Goal: Task Accomplishment & Management: Use online tool/utility

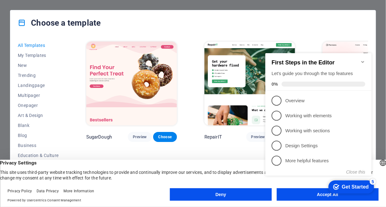
click at [307, 194] on div "checkmark Get Started 5 First Steps in the Editor Let's guide you through the t…" at bounding box center [320, 120] width 114 height 152
click at [308, 196] on appcues-checklist "Contextual help checklist present on screen" at bounding box center [320, 121] width 114 height 154
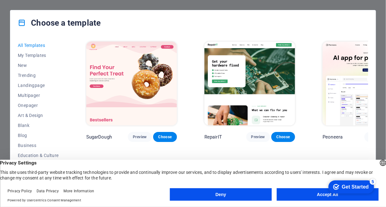
click at [320, 193] on button "Accept All" at bounding box center [328, 194] width 102 height 13
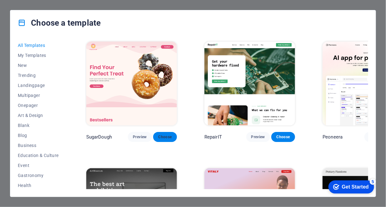
click at [158, 134] on span "Choose" at bounding box center [165, 136] width 14 height 5
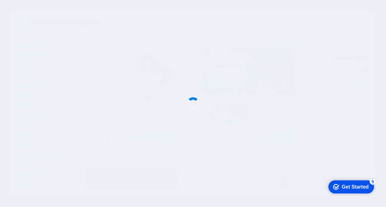
click at [356, 187] on div "Get Started" at bounding box center [355, 187] width 27 height 6
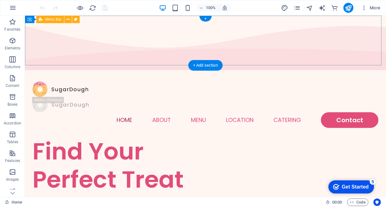
click at [105, 72] on div "Home About Menu Location Catering Contact" at bounding box center [205, 104] width 361 height 65
click at [253, 72] on div "Home About Menu Location Catering Contact" at bounding box center [205, 104] width 361 height 65
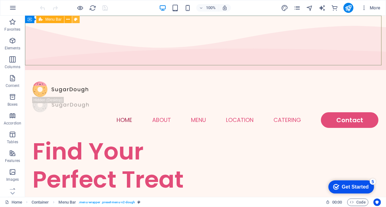
click at [75, 19] on icon at bounding box center [75, 19] width 3 height 7
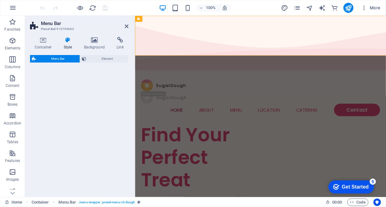
select select "rem"
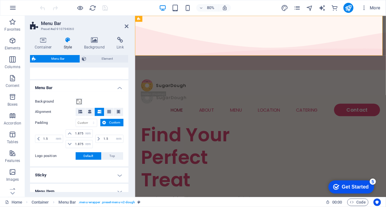
scroll to position [173, 0]
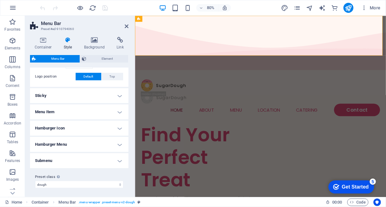
click at [119, 94] on h4 "Sticky" at bounding box center [79, 95] width 98 height 15
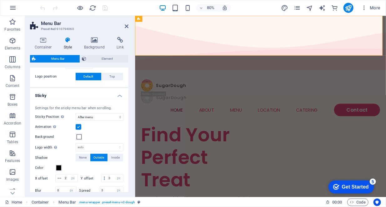
click at [119, 94] on h4 "Sticky" at bounding box center [79, 93] width 98 height 11
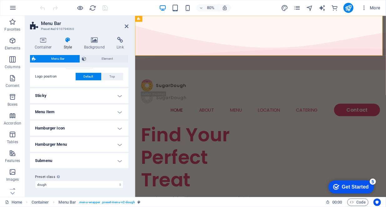
click at [121, 109] on h4 "Menu Item" at bounding box center [79, 111] width 98 height 15
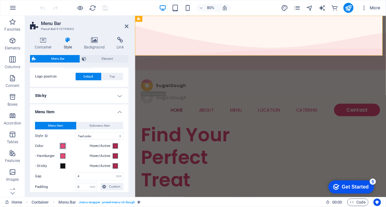
click at [63, 145] on span at bounding box center [62, 146] width 5 height 5
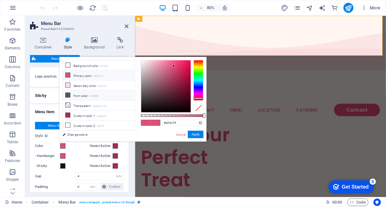
click at [81, 93] on li "Font color #555555" at bounding box center [99, 95] width 72 height 10
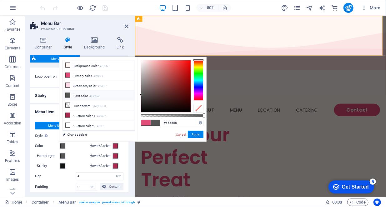
click at [201, 67] on div at bounding box center [199, 80] width 10 height 41
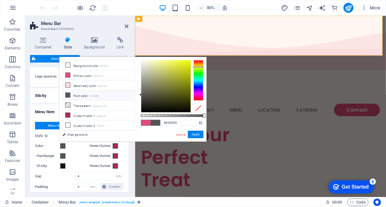
click at [198, 66] on div at bounding box center [199, 80] width 10 height 41
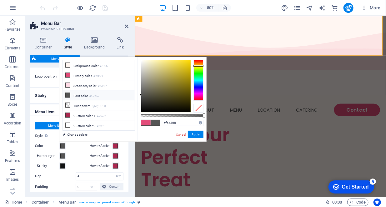
click at [189, 62] on div at bounding box center [165, 86] width 49 height 52
click at [195, 137] on button "Apply" at bounding box center [196, 135] width 16 height 8
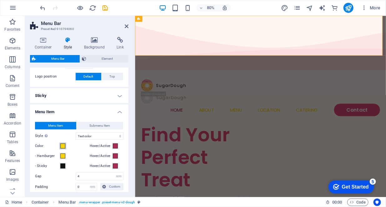
click at [61, 144] on span at bounding box center [62, 146] width 5 height 5
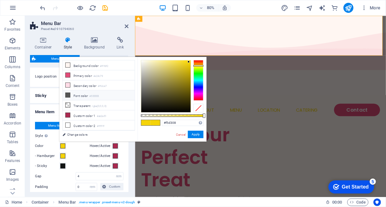
click at [68, 93] on icon at bounding box center [68, 95] width 4 height 4
type input "#555555"
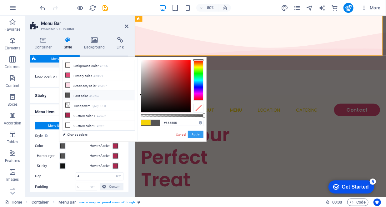
drag, startPoint x: 194, startPoint y: 134, endPoint x: 75, endPoint y: 148, distance: 120.3
click at [194, 134] on button "Apply" at bounding box center [196, 135] width 16 height 8
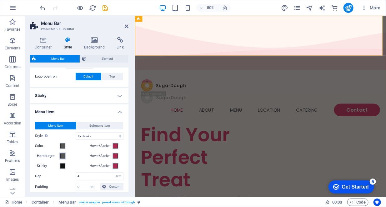
click at [63, 155] on span at bounding box center [62, 156] width 5 height 5
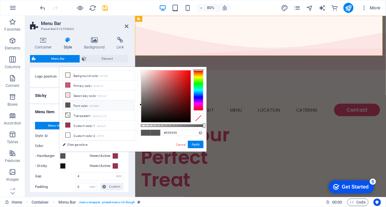
type input "#ec0d0d"
click at [188, 74] on div at bounding box center [165, 96] width 49 height 52
click at [198, 144] on button "Apply" at bounding box center [196, 145] width 16 height 8
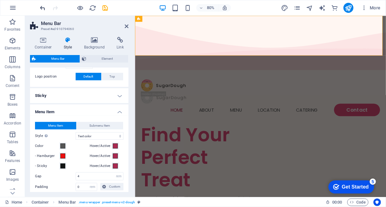
click at [41, 6] on icon "undo" at bounding box center [42, 7] width 7 height 7
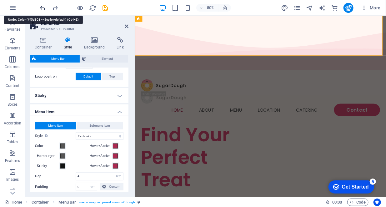
click at [43, 6] on icon "undo" at bounding box center [42, 7] width 7 height 7
click at [43, 8] on icon "undo" at bounding box center [42, 7] width 7 height 7
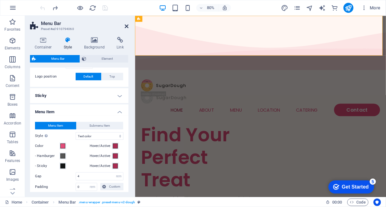
click at [128, 26] on icon at bounding box center [127, 26] width 4 height 5
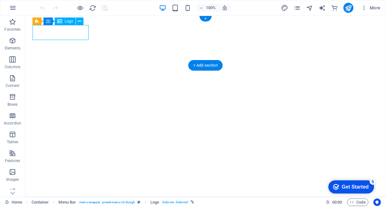
select select "px"
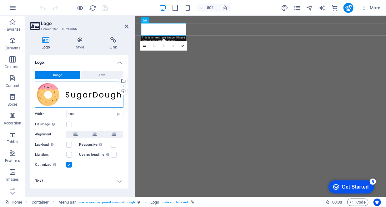
click at [79, 91] on div "Drag files here, click to choose files or select files from Files or our free s…" at bounding box center [79, 95] width 88 height 26
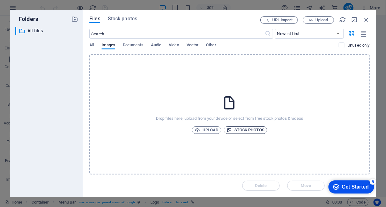
click at [245, 130] on span "Stock photos" at bounding box center [246, 130] width 38 height 8
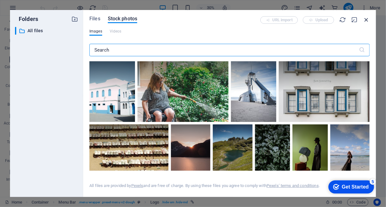
click at [367, 21] on icon "button" at bounding box center [366, 19] width 7 height 7
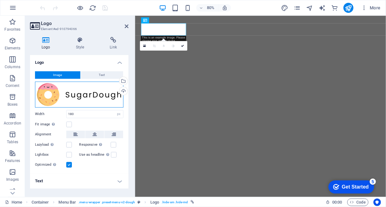
click at [93, 97] on div "Drag files here, click to choose files or select files from Files or our free s…" at bounding box center [79, 95] width 88 height 26
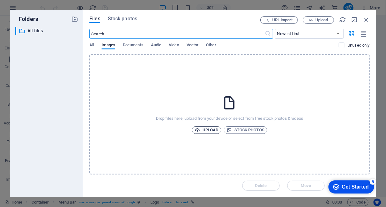
click at [216, 130] on span "Upload" at bounding box center [207, 130] width 24 height 8
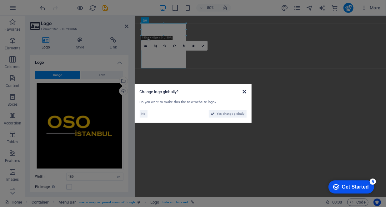
click at [243, 92] on icon at bounding box center [245, 91] width 4 height 5
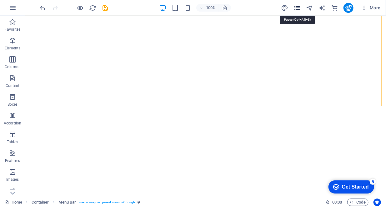
click at [300, 6] on icon "pages" at bounding box center [297, 7] width 7 height 7
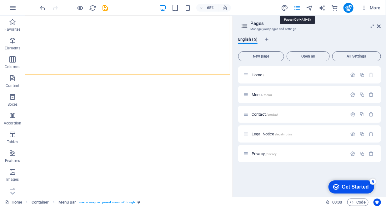
click at [299, 10] on icon "pages" at bounding box center [297, 7] width 7 height 7
click at [365, 7] on icon "button" at bounding box center [364, 8] width 6 height 6
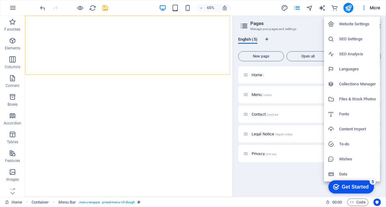
click at [298, 177] on div at bounding box center [193, 103] width 386 height 207
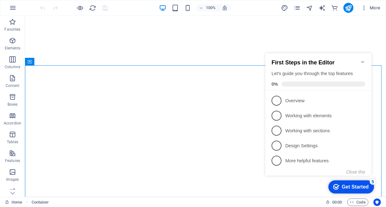
click at [375, 124] on div "checkmark Get Started 5 First Steps in the Editor Let's guide you through the t…" at bounding box center [320, 120] width 114 height 152
click at [361, 59] on icon "Minimize checklist" at bounding box center [362, 61] width 5 height 5
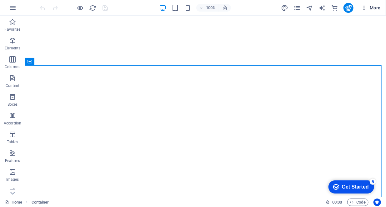
click at [373, 10] on span "More" at bounding box center [371, 8] width 20 height 6
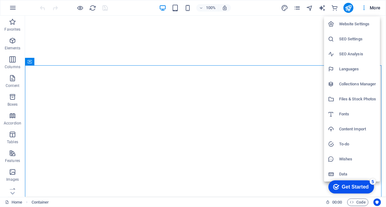
click at [174, 83] on div at bounding box center [193, 103] width 386 height 207
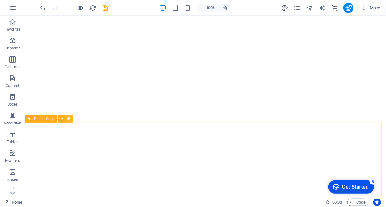
click at [68, 119] on icon at bounding box center [69, 119] width 3 height 7
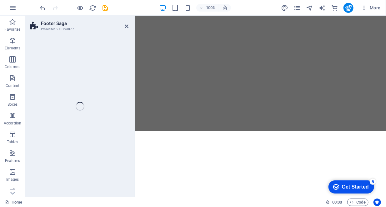
select select "rem"
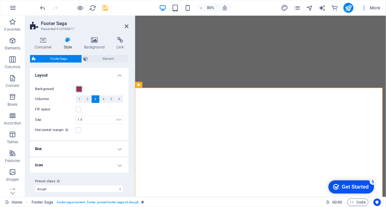
click at [80, 90] on span at bounding box center [79, 89] width 5 height 5
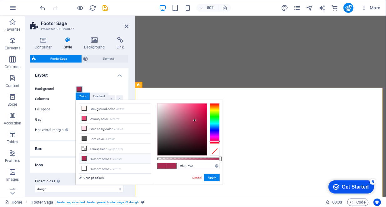
click at [165, 119] on div at bounding box center [182, 130] width 49 height 52
click at [168, 114] on div at bounding box center [182, 130] width 49 height 52
click at [211, 175] on button "Apply" at bounding box center [212, 178] width 16 height 8
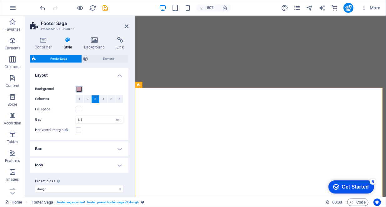
click at [78, 90] on span at bounding box center [79, 89] width 5 height 5
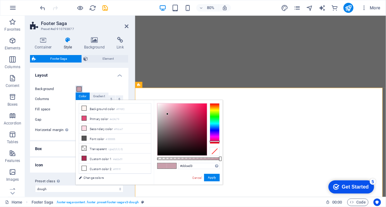
click at [160, 110] on div at bounding box center [182, 130] width 49 height 52
click at [161, 123] on div at bounding box center [182, 130] width 49 height 52
click at [162, 122] on div at bounding box center [182, 130] width 49 height 52
type input "#998c90"
click at [162, 124] on div at bounding box center [182, 130] width 49 height 52
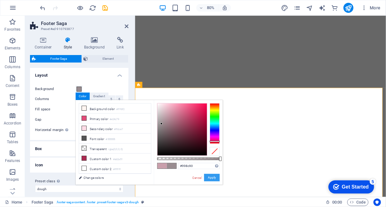
click at [211, 177] on button "Apply" at bounding box center [212, 178] width 16 height 8
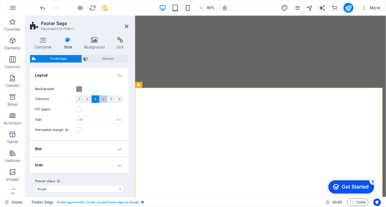
click at [103, 100] on span "4" at bounding box center [104, 99] width 2 height 8
click at [119, 99] on span "6" at bounding box center [120, 99] width 2 height 8
click at [103, 99] on span "4" at bounding box center [104, 99] width 2 height 8
click at [95, 99] on span "3" at bounding box center [95, 99] width 2 height 8
click at [78, 111] on label at bounding box center [79, 110] width 6 height 6
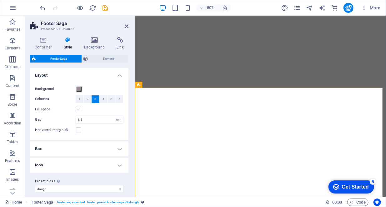
click at [0, 0] on input "Fill space" at bounding box center [0, 0] width 0 height 0
click at [78, 111] on label at bounding box center [79, 110] width 6 height 6
click at [0, 0] on input "Fill space" at bounding box center [0, 0] width 0 height 0
click at [80, 149] on h4 "Box" at bounding box center [79, 148] width 98 height 15
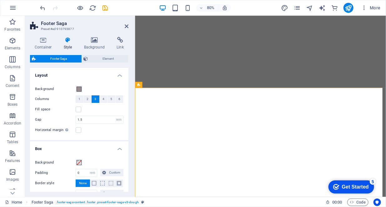
scroll to position [63, 0]
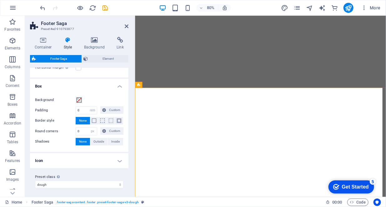
click at [103, 161] on h4 "Icon" at bounding box center [79, 160] width 98 height 15
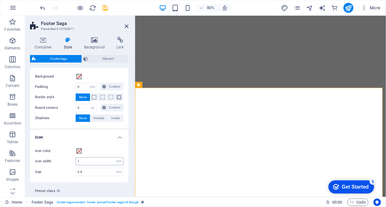
scroll to position [99, 0]
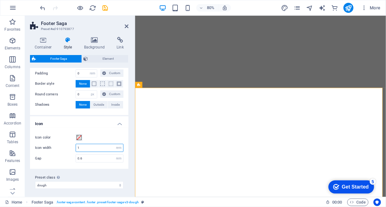
click at [80, 146] on input "1" at bounding box center [99, 148] width 47 height 8
type input "2"
drag, startPoint x: 88, startPoint y: 148, endPoint x: 72, endPoint y: 149, distance: 16.6
click at [72, 149] on div "Icon width 1 px rem % vh vw" at bounding box center [79, 148] width 88 height 8
type input "2"
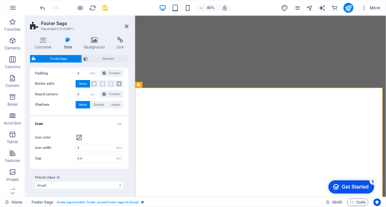
click at [110, 171] on div "Preset class Above chosen variant and settings affect all elements which carry …" at bounding box center [79, 181] width 98 height 25
click at [119, 123] on h4 "Icon" at bounding box center [79, 121] width 98 height 11
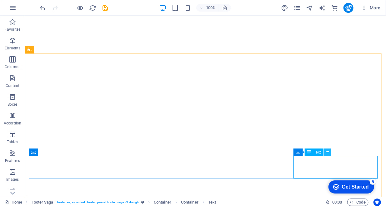
click at [329, 154] on button at bounding box center [328, 153] width 8 height 8
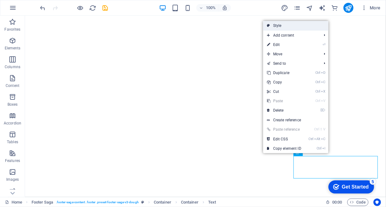
click at [282, 26] on link "Style" at bounding box center [295, 25] width 65 height 9
select select "rem"
select select "px"
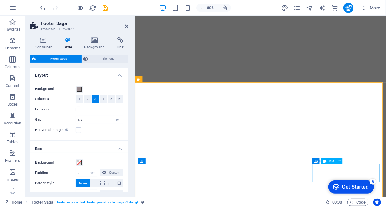
click at [329, 162] on span "Text" at bounding box center [332, 160] width 6 height 3
click at [325, 161] on icon at bounding box center [324, 161] width 3 height 6
click at [339, 161] on icon at bounding box center [339, 161] width 3 height 5
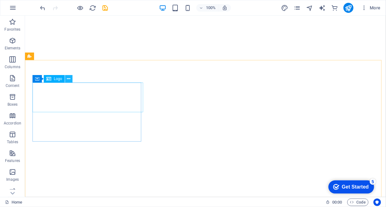
click at [69, 78] on icon at bounding box center [68, 79] width 3 height 7
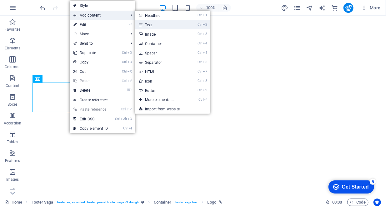
click at [159, 25] on link "Ctrl 2 Text" at bounding box center [161, 24] width 52 height 9
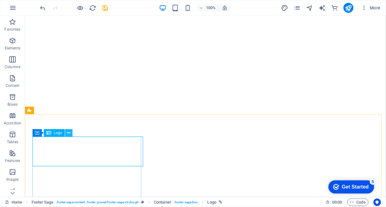
click at [70, 132] on icon at bounding box center [68, 133] width 3 height 7
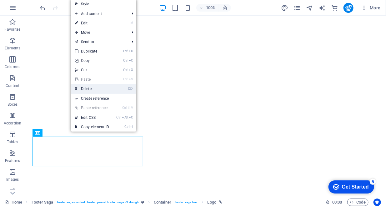
click at [95, 90] on link "⌦ Delete" at bounding box center [92, 88] width 42 height 9
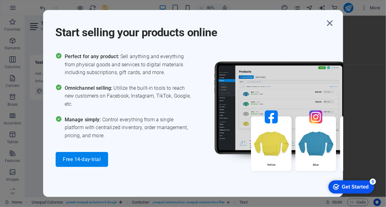
drag, startPoint x: 169, startPoint y: 89, endPoint x: 136, endPoint y: 24, distance: 72.9
click at [142, 60] on span "Perfect for any product: Sell anything and everything from physical goods and s…" at bounding box center [129, 65] width 129 height 24
click at [330, 23] on icon "button" at bounding box center [330, 23] width 11 height 11
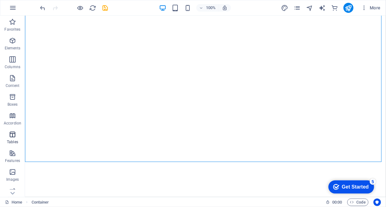
click at [13, 136] on icon "button" at bounding box center [13, 135] width 8 height 8
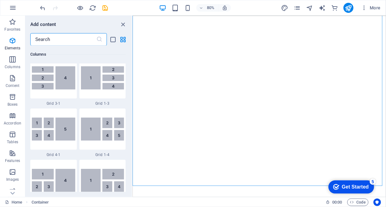
scroll to position [2166, 0]
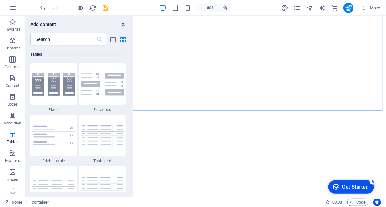
click at [125, 24] on icon "close panel" at bounding box center [123, 24] width 7 height 7
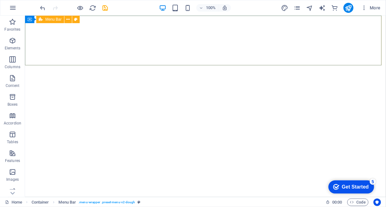
click at [54, 20] on span "Menu Bar" at bounding box center [53, 20] width 16 height 4
click at [58, 19] on icon at bounding box center [57, 19] width 3 height 7
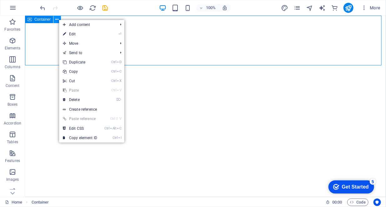
click at [58, 19] on icon at bounding box center [57, 19] width 3 height 7
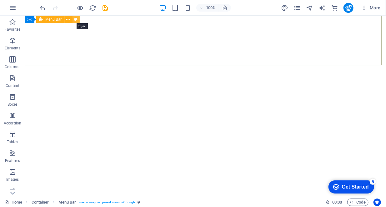
click at [77, 20] on icon at bounding box center [75, 19] width 3 height 7
select select "rem"
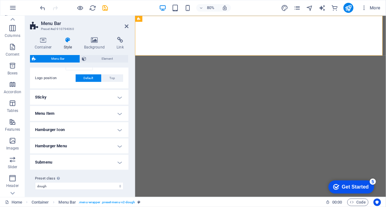
scroll to position [173, 0]
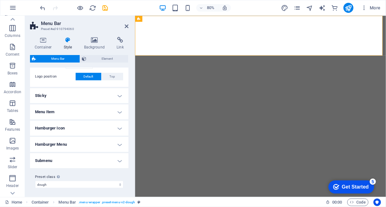
click at [117, 145] on h4 "Hamburger Menu" at bounding box center [79, 144] width 98 height 15
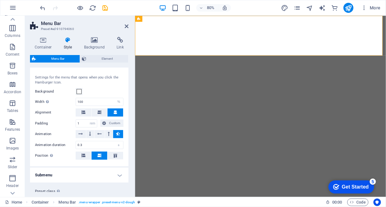
scroll to position [266, 0]
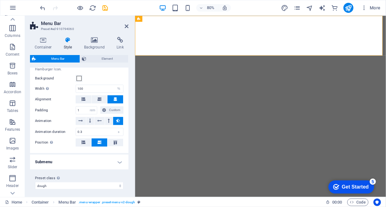
click at [117, 156] on h4 "Submenu" at bounding box center [79, 161] width 98 height 15
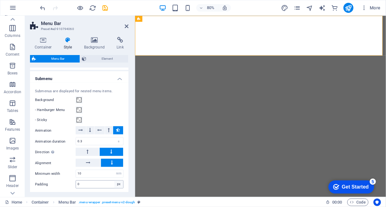
scroll to position [373, 0]
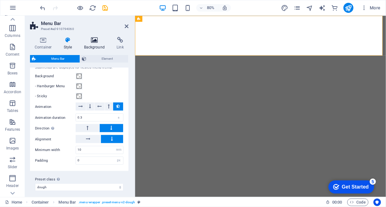
click at [97, 42] on icon at bounding box center [94, 40] width 30 height 6
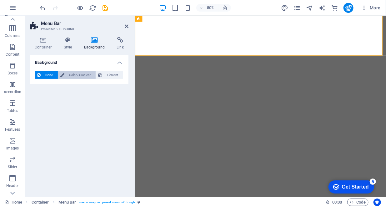
click at [80, 76] on span "Color / Gradient" at bounding box center [80, 75] width 28 height 8
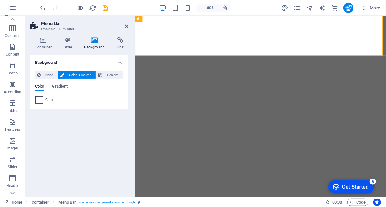
click at [41, 99] on span at bounding box center [39, 100] width 7 height 7
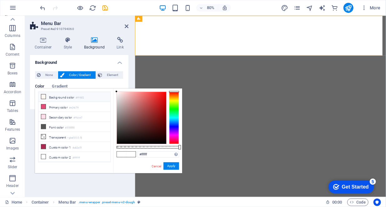
click at [65, 98] on li "Background color #fff6f2" at bounding box center [74, 97] width 72 height 10
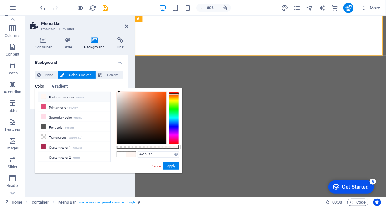
click at [154, 97] on div at bounding box center [141, 118] width 49 height 52
click at [143, 95] on div at bounding box center [141, 118] width 49 height 52
click at [123, 94] on div at bounding box center [141, 118] width 49 height 52
click at [120, 93] on div at bounding box center [141, 118] width 49 height 52
click at [118, 93] on div at bounding box center [118, 92] width 2 height 2
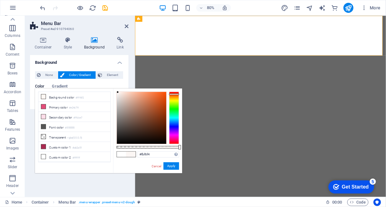
click at [118, 92] on div at bounding box center [118, 92] width 2 height 2
drag, startPoint x: 118, startPoint y: 92, endPoint x: 114, endPoint y: 89, distance: 4.9
click at [114, 89] on div "#ffffff Supported formats #0852ed rgb(8, 82, 237) rgba(8, 82, 237, 90%) hsv(221…" at bounding box center [147, 175] width 69 height 175
click at [43, 106] on icon at bounding box center [43, 106] width 4 height 4
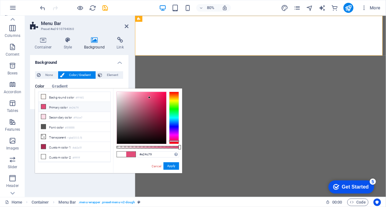
click at [142, 102] on div at bounding box center [141, 118] width 49 height 52
drag, startPoint x: 142, startPoint y: 114, endPoint x: 143, endPoint y: 124, distance: 9.5
click at [143, 124] on div at bounding box center [141, 118] width 49 height 52
drag, startPoint x: 138, startPoint y: 114, endPoint x: 119, endPoint y: 93, distance: 28.4
click at [119, 93] on div at bounding box center [141, 118] width 49 height 52
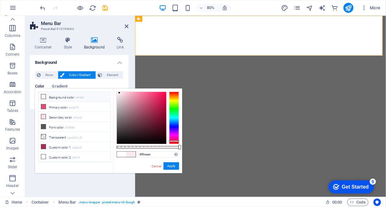
click at [72, 97] on li "Background color #fff6f2" at bounding box center [74, 97] width 72 height 10
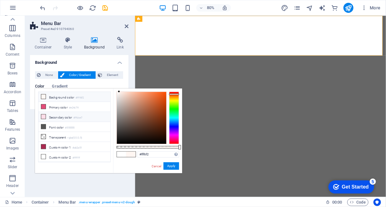
click at [67, 115] on li "Secondary color #ffdce7" at bounding box center [74, 117] width 72 height 10
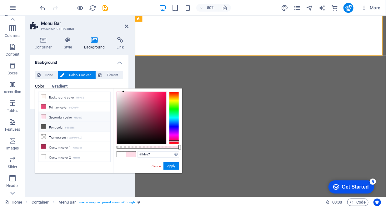
click at [62, 125] on li "Font color #555555" at bounding box center [74, 127] width 72 height 10
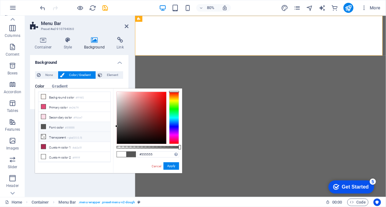
click at [63, 135] on li "Transparent rgba(0,0,0,.0)" at bounding box center [74, 137] width 72 height 10
click at [63, 145] on li "Custom color 1 #ab2a51" at bounding box center [74, 147] width 72 height 10
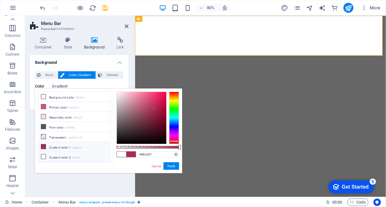
click at [59, 156] on li "Custom color 2 #ffffff" at bounding box center [74, 157] width 72 height 10
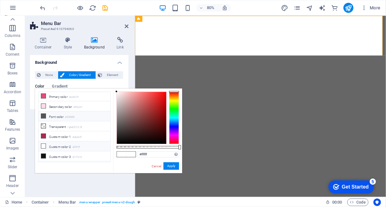
scroll to position [16, 0]
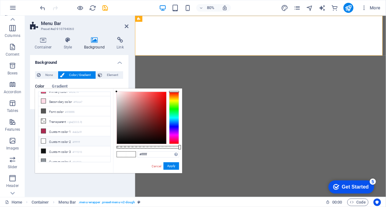
click at [64, 139] on li "Custom color 2 #ffffff" at bounding box center [74, 141] width 72 height 10
click at [59, 120] on li "Transparent rgba(0,0,0,.0)" at bounding box center [74, 121] width 72 height 10
type input "rgba(0, 0, 0, 0)"
click at [108, 76] on span "Element" at bounding box center [112, 75] width 17 height 8
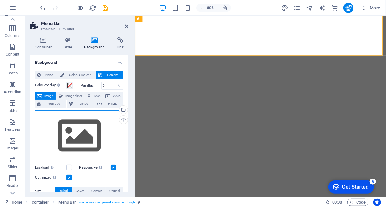
click at [87, 140] on div "Drag files here, click to choose files or select files from Files or our free s…" at bounding box center [79, 135] width 88 height 51
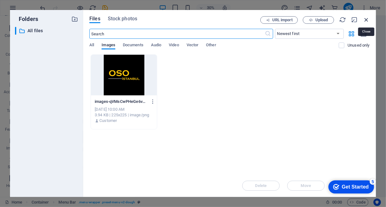
click at [367, 18] on icon "button" at bounding box center [366, 19] width 7 height 7
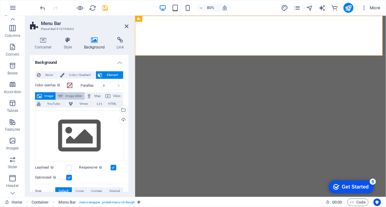
click at [64, 96] on button "Image slider" at bounding box center [70, 96] width 28 height 8
select select "ms"
select select "s"
select select "progressive"
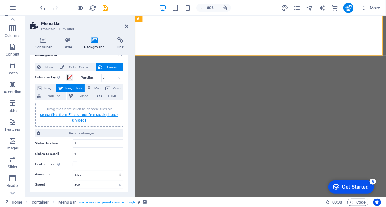
scroll to position [0, 0]
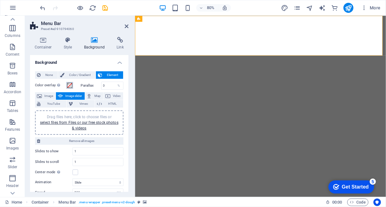
click at [70, 86] on span at bounding box center [69, 85] width 5 height 5
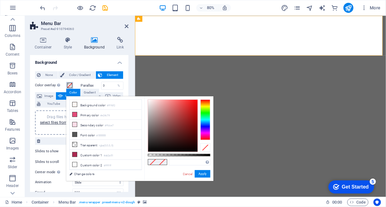
click at [69, 83] on button "Color overlay Places an overlay over the background to colorize it" at bounding box center [69, 85] width 7 height 7
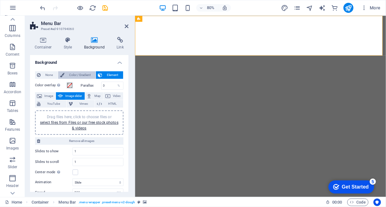
click at [86, 77] on span "Color / Gradient" at bounding box center [80, 75] width 28 height 8
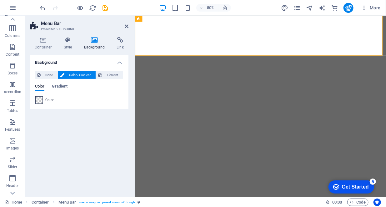
click at [42, 98] on span at bounding box center [39, 100] width 7 height 7
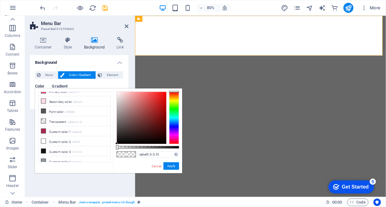
click at [58, 84] on span "Gradient" at bounding box center [60, 87] width 16 height 9
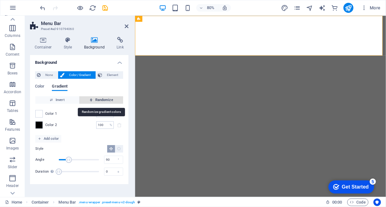
click at [94, 98] on span "Randomize" at bounding box center [101, 100] width 39 height 8
type input "97"
type input "31"
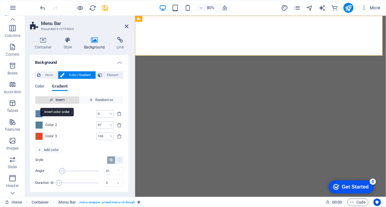
click at [66, 101] on span "Invert" at bounding box center [57, 100] width 39 height 8
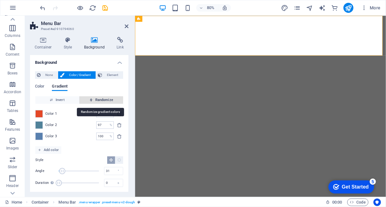
click at [92, 100] on icon "button" at bounding box center [90, 99] width 3 height 3
type input "50"
type input "309"
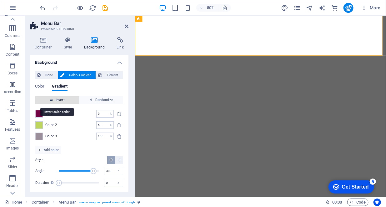
click at [61, 99] on span "Invert" at bounding box center [57, 100] width 39 height 8
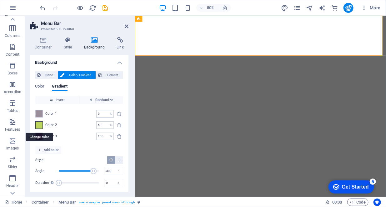
click at [39, 124] on span at bounding box center [39, 125] width 7 height 7
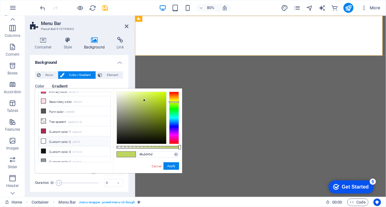
click at [44, 139] on icon at bounding box center [43, 141] width 4 height 4
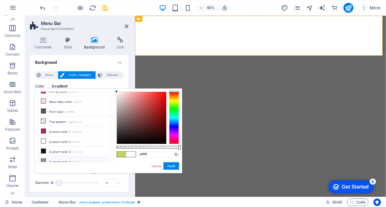
click at [45, 159] on icon at bounding box center [43, 161] width 4 height 4
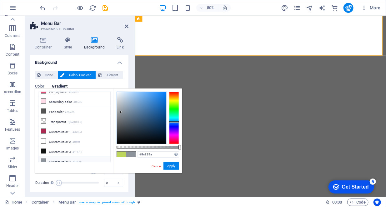
click at [44, 159] on icon at bounding box center [43, 161] width 4 height 4
click at [46, 138] on li "Custom color 2 #ffffff" at bounding box center [74, 141] width 72 height 10
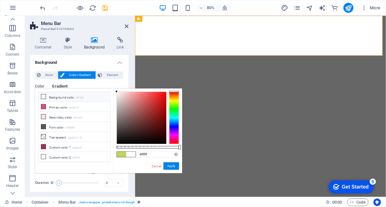
click at [47, 96] on li "Background color #fff6f2" at bounding box center [74, 97] width 72 height 10
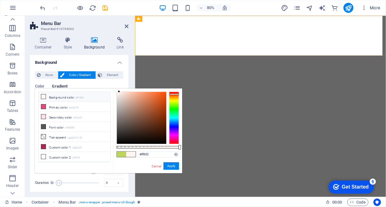
click at [44, 96] on icon at bounding box center [43, 96] width 4 height 4
click at [43, 104] on icon at bounding box center [43, 106] width 4 height 4
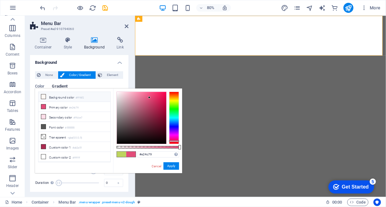
click at [42, 97] on icon at bounding box center [43, 96] width 4 height 4
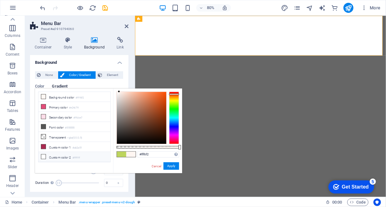
click at [43, 154] on icon at bounding box center [43, 156] width 4 height 4
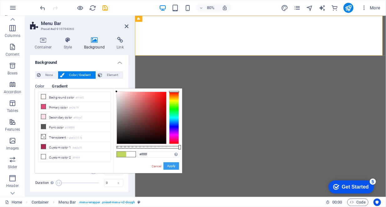
click at [172, 166] on button "Apply" at bounding box center [172, 166] width 16 height 8
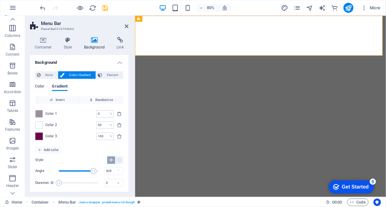
click at [38, 138] on span at bounding box center [39, 136] width 7 height 7
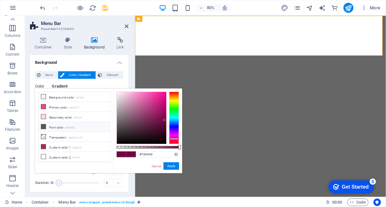
click at [43, 124] on icon at bounding box center [43, 126] width 4 height 4
type input "#555555"
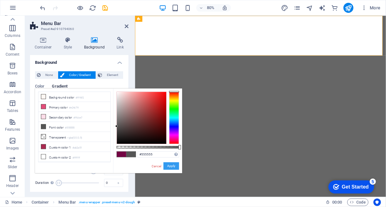
click at [170, 166] on button "Apply" at bounding box center [172, 166] width 16 height 8
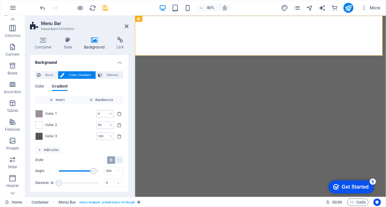
click at [104, 83] on div "Color Gradient Color Invert Randomize Color 1 0 % ​ Color 2 50 % ​ Color 3 100 …" at bounding box center [79, 134] width 88 height 111
click at [118, 62] on h4 "Background" at bounding box center [79, 60] width 98 height 11
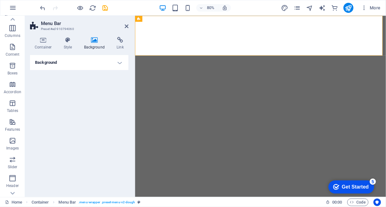
click at [110, 107] on div "Background None Color / Gradient Element Stretch background to full-width Color…" at bounding box center [79, 123] width 98 height 137
click at [70, 40] on icon at bounding box center [68, 40] width 18 height 6
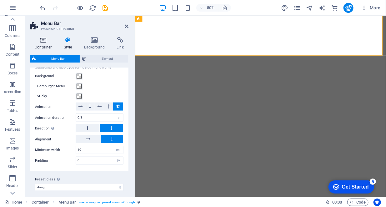
click at [46, 42] on icon at bounding box center [43, 40] width 27 height 6
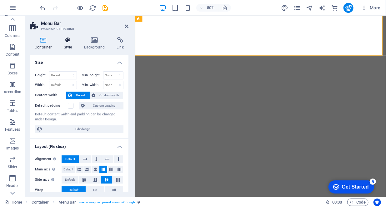
click at [65, 41] on icon at bounding box center [68, 40] width 18 height 6
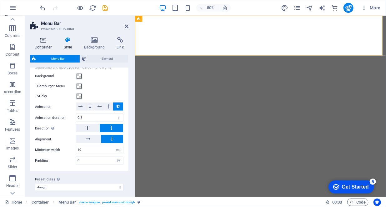
click at [48, 41] on icon at bounding box center [43, 40] width 27 height 6
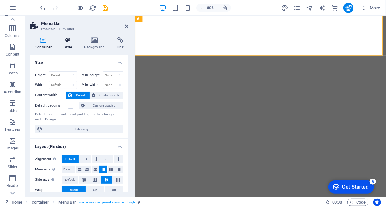
click at [70, 41] on icon at bounding box center [68, 40] width 18 height 6
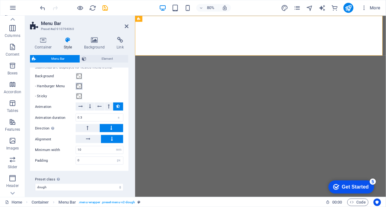
click at [78, 84] on span at bounding box center [79, 86] width 5 height 5
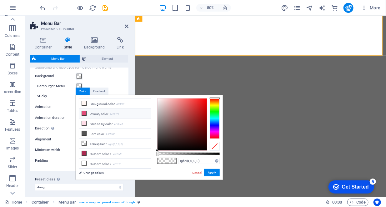
click at [101, 114] on li "Primary color #e24c79" at bounding box center [115, 114] width 72 height 10
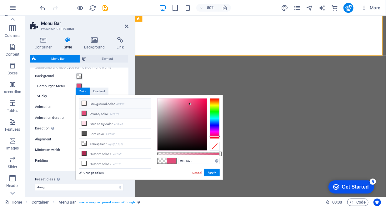
click at [99, 106] on li "Background color #fff6f2" at bounding box center [115, 103] width 72 height 10
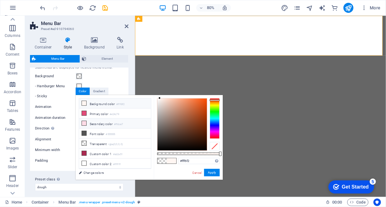
click at [99, 121] on li "Secondary color #ffdce7" at bounding box center [115, 124] width 72 height 10
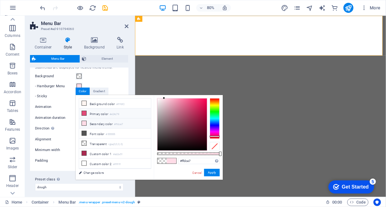
click at [102, 115] on li "Primary color #e24c79" at bounding box center [115, 114] width 72 height 10
type input "#e24c79"
click at [198, 173] on link "Cancel" at bounding box center [197, 172] width 11 height 5
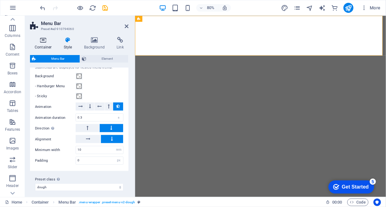
click at [42, 41] on icon at bounding box center [43, 40] width 27 height 6
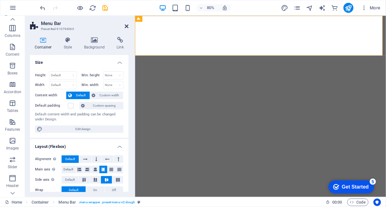
click at [128, 26] on icon at bounding box center [127, 26] width 4 height 5
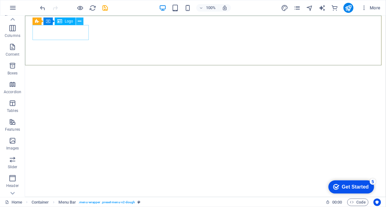
click at [78, 20] on icon at bounding box center [79, 21] width 3 height 7
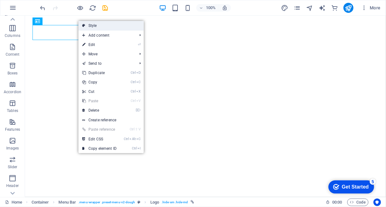
click at [86, 26] on link "Style" at bounding box center [110, 25] width 65 height 9
select select "rem"
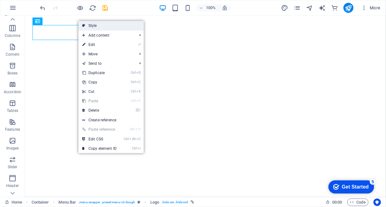
select select "%"
select select "rem"
select select "px"
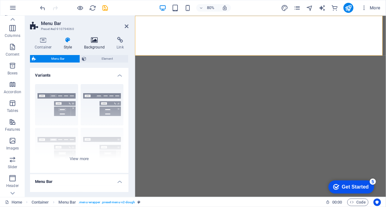
click at [96, 42] on icon at bounding box center [94, 40] width 30 height 6
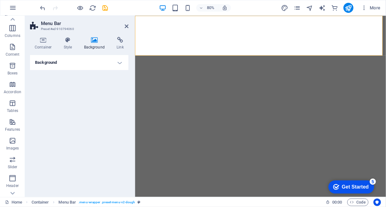
click at [103, 65] on h4 "Background" at bounding box center [79, 62] width 98 height 15
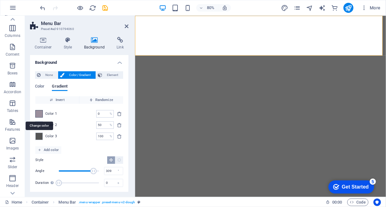
click at [40, 113] on span at bounding box center [39, 113] width 7 height 7
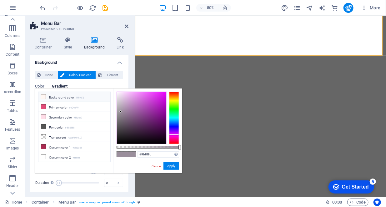
click at [44, 98] on icon at bounding box center [43, 96] width 4 height 4
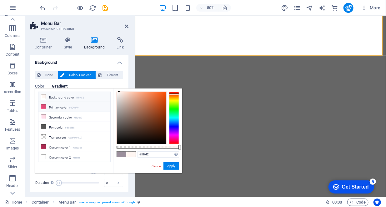
click at [44, 106] on icon at bounding box center [43, 106] width 4 height 4
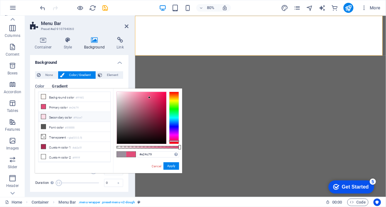
click at [46, 115] on li "Secondary color #ffdce7" at bounding box center [74, 117] width 72 height 10
click at [43, 125] on icon at bounding box center [43, 126] width 4 height 4
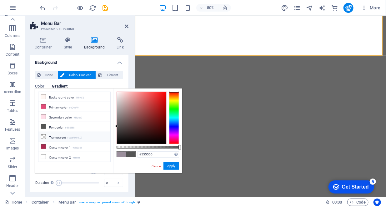
click at [44, 135] on icon at bounding box center [43, 136] width 4 height 4
click at [46, 95] on li "Background color #fff6f2" at bounding box center [74, 97] width 72 height 10
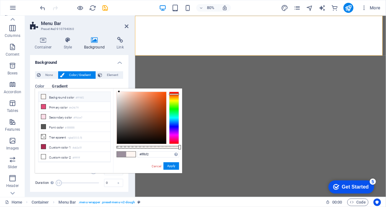
click at [45, 96] on span at bounding box center [43, 96] width 5 height 5
click at [46, 97] on li "Background color #fff6f2" at bounding box center [74, 97] width 72 height 10
click at [124, 154] on span at bounding box center [121, 154] width 9 height 5
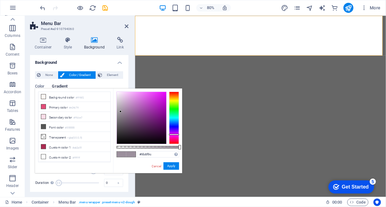
click at [125, 153] on span at bounding box center [121, 154] width 9 height 5
click at [57, 117] on li "Secondary color #ffdce7" at bounding box center [74, 117] width 72 height 10
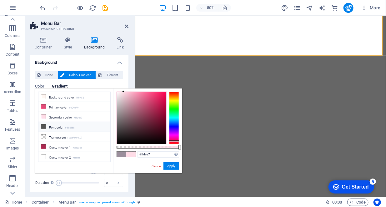
click at [56, 127] on li "Font color #555555" at bounding box center [74, 127] width 72 height 10
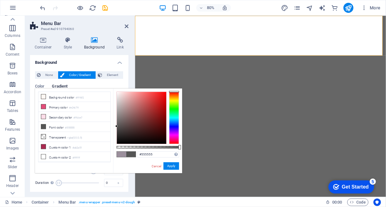
click at [123, 154] on span at bounding box center [121, 154] width 9 height 5
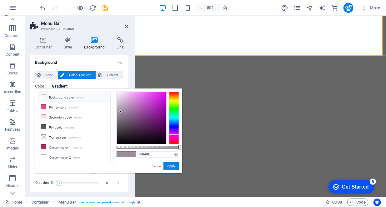
drag, startPoint x: 83, startPoint y: 93, endPoint x: 79, endPoint y: 95, distance: 3.9
click at [83, 94] on li "Background color #fff6f2" at bounding box center [74, 97] width 72 height 10
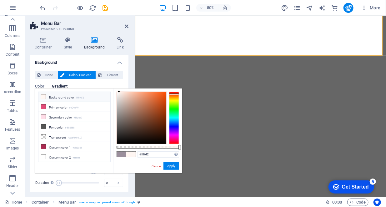
click at [67, 96] on li "Background color #fff6f2" at bounding box center [74, 97] width 72 height 10
click at [142, 129] on div at bounding box center [141, 118] width 49 height 52
drag, startPoint x: 142, startPoint y: 109, endPoint x: 120, endPoint y: 98, distance: 24.3
click at [120, 98] on div at bounding box center [141, 118] width 49 height 52
drag, startPoint x: 119, startPoint y: 94, endPoint x: 114, endPoint y: 90, distance: 6.4
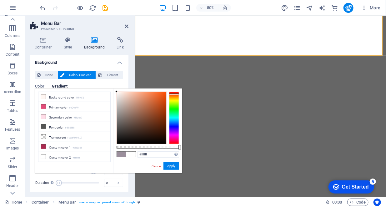
click at [114, 90] on div "#ffffff Supported formats #0852ed rgb(8, 82, 237) rgba(8, 82, 237, 90%) hsv(221…" at bounding box center [147, 175] width 69 height 175
click at [60, 109] on li "Primary color #e24c79" at bounding box center [74, 107] width 72 height 10
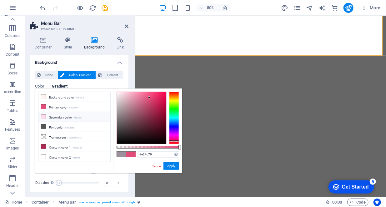
click at [65, 116] on li "Secondary color #ffdce7" at bounding box center [74, 117] width 72 height 10
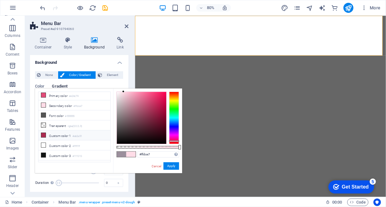
scroll to position [16, 0]
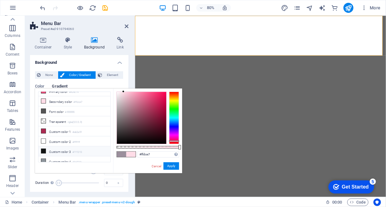
click at [56, 148] on li "Custom color 3 #111313" at bounding box center [74, 151] width 72 height 10
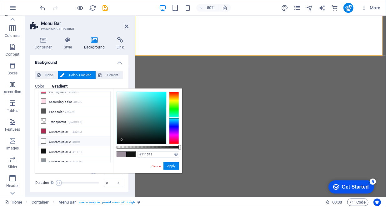
click at [58, 139] on li "Custom color 2 #ffffff" at bounding box center [74, 141] width 72 height 10
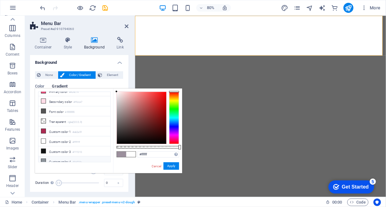
click at [62, 156] on li "Custom color 4 #8c939a" at bounding box center [74, 161] width 72 height 10
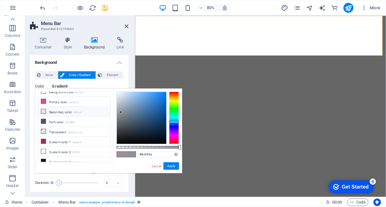
scroll to position [0, 0]
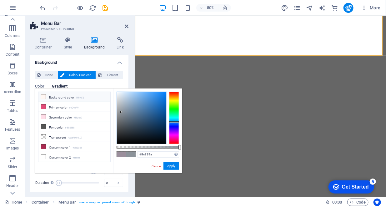
click at [58, 97] on li "Background color #fff6f2" at bounding box center [74, 97] width 72 height 10
type input "#fff6f2"
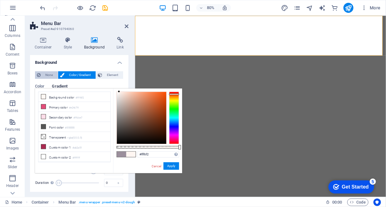
click at [52, 77] on span "None" at bounding box center [49, 75] width 13 height 8
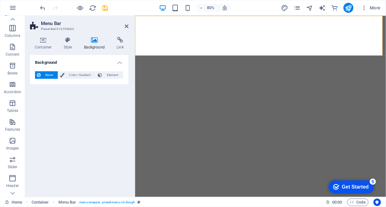
click at [118, 63] on h4 "Background" at bounding box center [79, 60] width 98 height 11
click at [120, 63] on h4 "Background" at bounding box center [79, 62] width 98 height 15
click at [168, 20] on button at bounding box center [170, 19] width 6 height 6
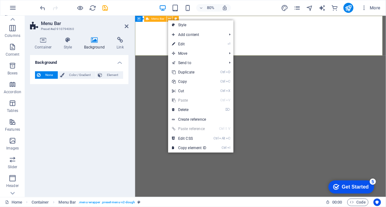
click at [168, 20] on button at bounding box center [170, 19] width 6 height 6
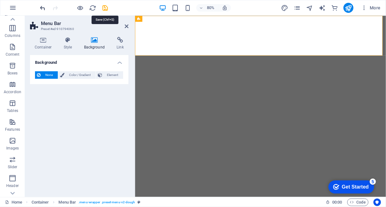
drag, startPoint x: 104, startPoint y: 8, endPoint x: 43, endPoint y: 8, distance: 61.3
click at [43, 8] on icon "undo" at bounding box center [42, 7] width 7 height 7
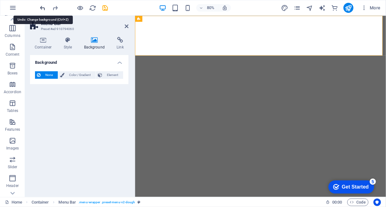
click at [41, 7] on icon "undo" at bounding box center [42, 7] width 7 height 7
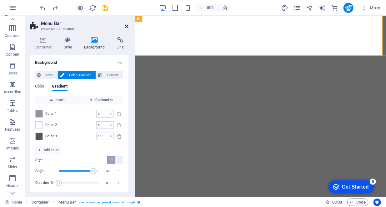
click at [126, 25] on icon at bounding box center [127, 26] width 4 height 5
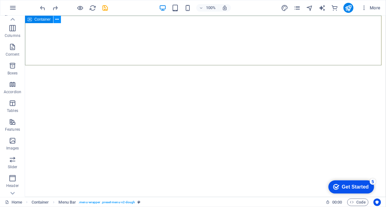
click at [57, 20] on icon at bounding box center [57, 19] width 3 height 7
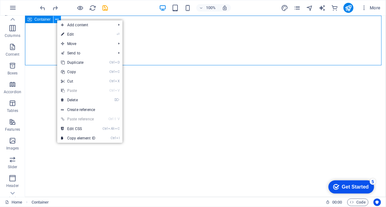
click at [57, 20] on icon at bounding box center [57, 19] width 3 height 7
click at [14, 19] on icon at bounding box center [12, 19] width 9 height 9
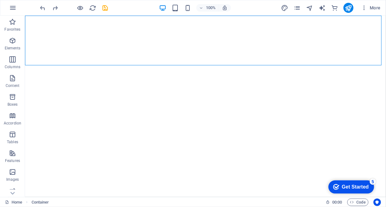
click at [14, 19] on icon "button" at bounding box center [13, 22] width 8 height 8
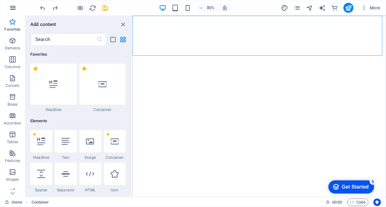
click at [14, 10] on icon "button" at bounding box center [13, 8] width 8 height 8
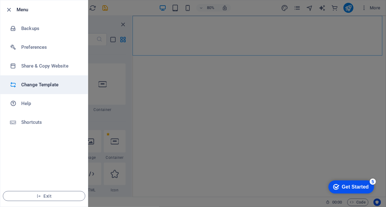
click at [38, 86] on h6 "Change Template" at bounding box center [50, 85] width 58 height 8
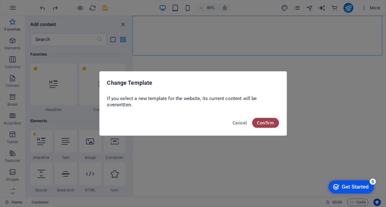
click at [260, 123] on span "Confirm" at bounding box center [265, 122] width 17 height 5
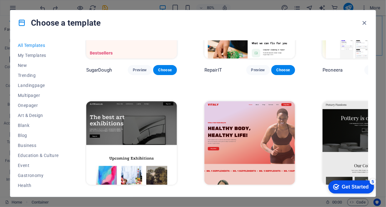
scroll to position [94, 0]
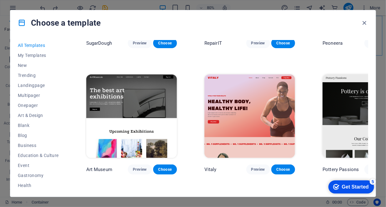
click at [143, 101] on img at bounding box center [131, 116] width 91 height 84
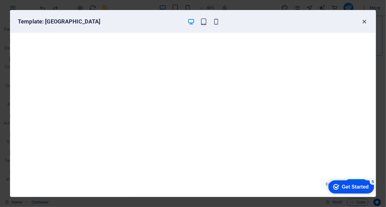
click at [366, 21] on icon "button" at bounding box center [364, 21] width 7 height 7
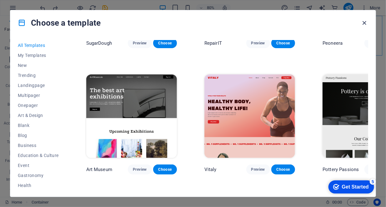
click at [365, 23] on icon "button" at bounding box center [364, 22] width 7 height 7
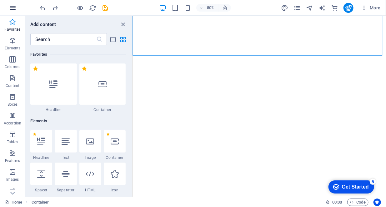
click at [14, 11] on button "button" at bounding box center [12, 7] width 15 height 15
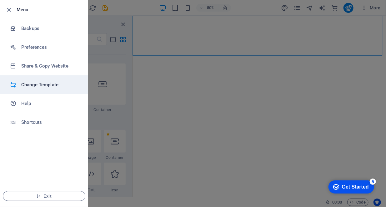
click at [35, 85] on h6 "Change Template" at bounding box center [50, 85] width 58 height 8
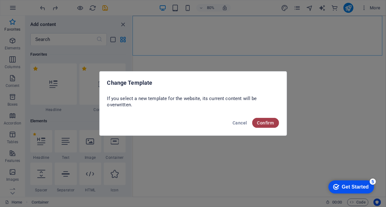
click at [268, 125] on button "Confirm" at bounding box center [265, 123] width 27 height 10
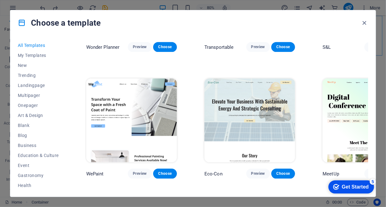
scroll to position [594, 0]
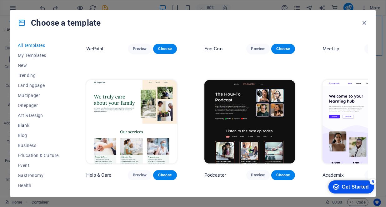
click at [26, 125] on span "Blank" at bounding box center [38, 125] width 41 height 5
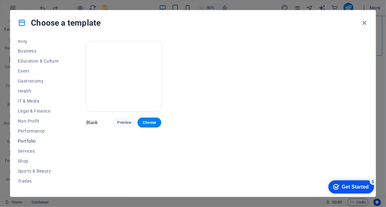
scroll to position [111, 0]
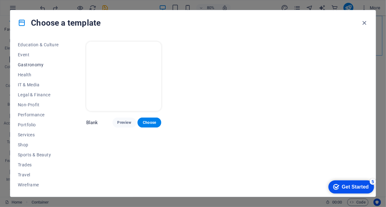
click at [33, 64] on span "Gastronomy" at bounding box center [38, 64] width 41 height 5
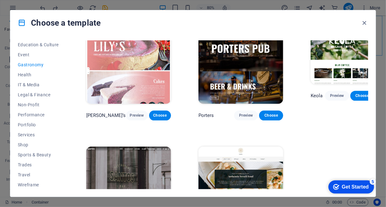
scroll to position [504, 0]
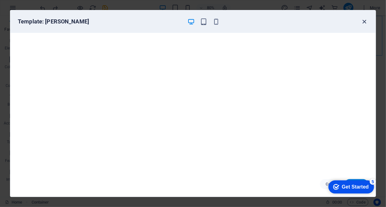
click at [364, 23] on icon "button" at bounding box center [364, 21] width 7 height 7
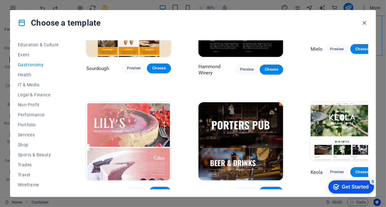
scroll to position [411, 0]
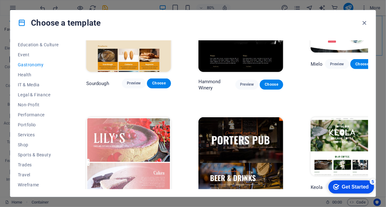
click at [239, 205] on span "Preview" at bounding box center [246, 207] width 14 height 5
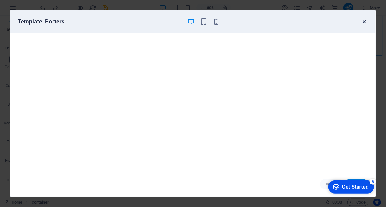
click at [366, 22] on icon "button" at bounding box center [364, 21] width 7 height 7
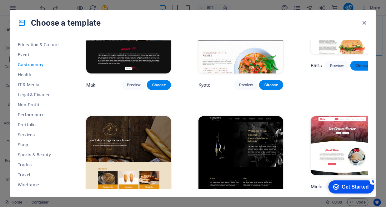
scroll to position [254, 0]
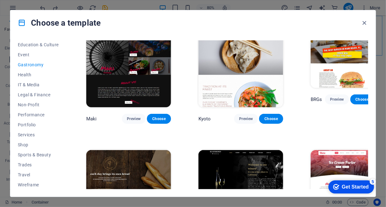
click at [139, 153] on img at bounding box center [128, 189] width 85 height 78
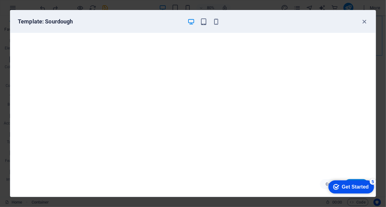
scroll to position [2, 0]
click at [365, 21] on icon "button" at bounding box center [364, 21] width 7 height 7
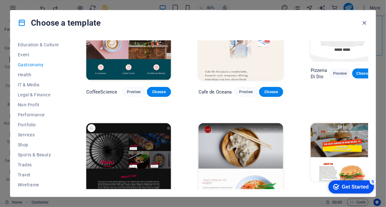
scroll to position [67, 0]
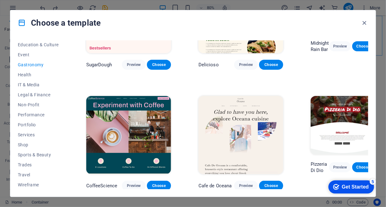
click at [353, 114] on img at bounding box center [342, 125] width 63 height 58
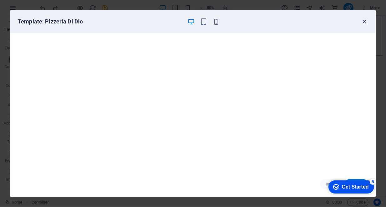
click at [364, 20] on icon "button" at bounding box center [364, 21] width 7 height 7
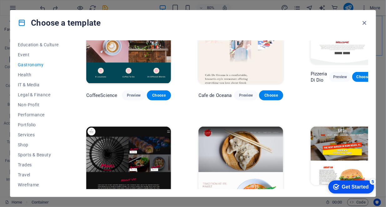
scroll to position [192, 0]
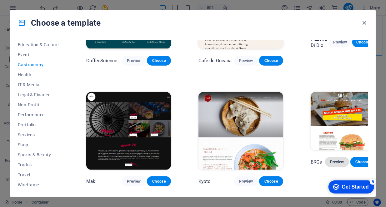
click at [330, 159] on span "Preview" at bounding box center [337, 161] width 14 height 5
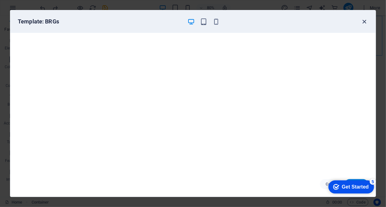
click at [364, 22] on icon "button" at bounding box center [364, 21] width 7 height 7
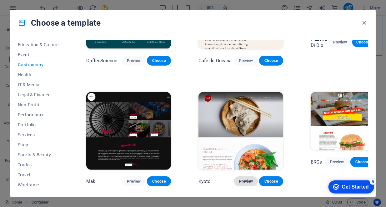
click at [239, 179] on span "Preview" at bounding box center [246, 181] width 14 height 5
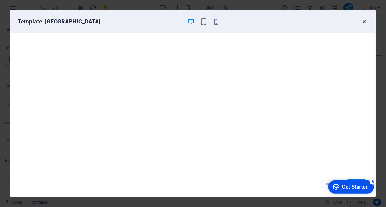
click at [366, 23] on icon "button" at bounding box center [364, 21] width 7 height 7
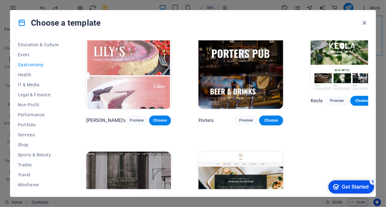
scroll to position [504, 0]
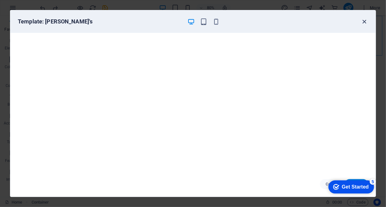
click at [365, 23] on icon "button" at bounding box center [364, 21] width 7 height 7
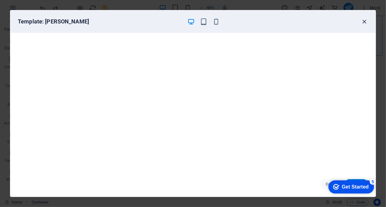
click at [363, 23] on icon "button" at bounding box center [364, 21] width 7 height 7
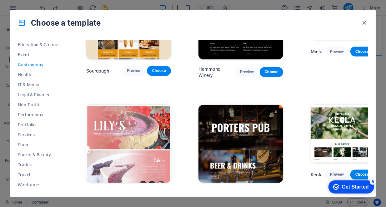
scroll to position [411, 0]
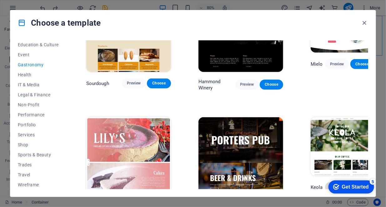
click at [330, 185] on span "Preview" at bounding box center [337, 187] width 14 height 5
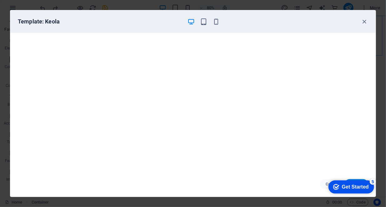
scroll to position [2, 0]
click at [366, 22] on icon "button" at bounding box center [364, 21] width 7 height 7
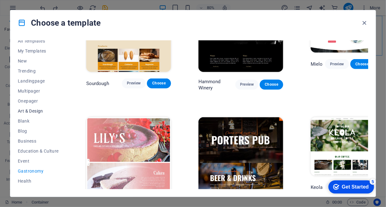
scroll to position [0, 0]
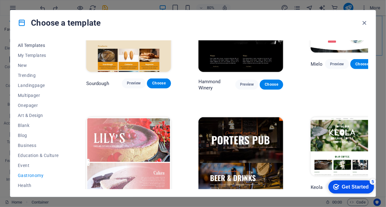
click at [34, 45] on span "All Templates" at bounding box center [38, 45] width 41 height 5
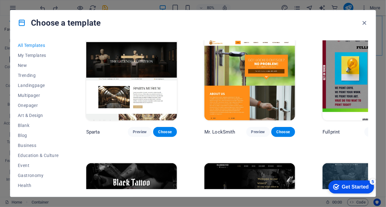
scroll to position [3884, 0]
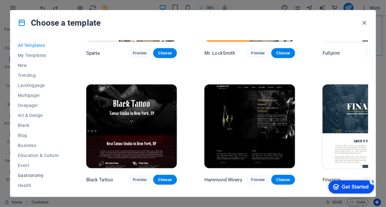
click at [28, 175] on span "Gastronomy" at bounding box center [38, 175] width 41 height 5
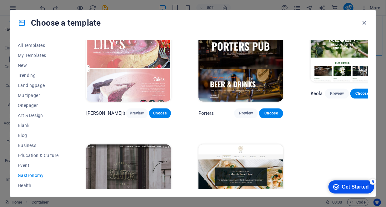
click at [135, 144] on img at bounding box center [128, 183] width 85 height 78
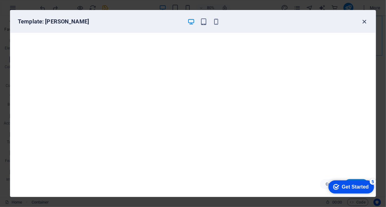
click at [364, 22] on icon "button" at bounding box center [364, 21] width 7 height 7
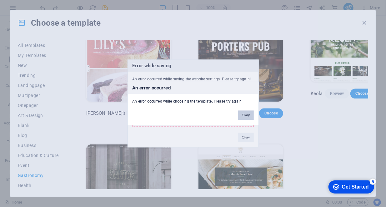
click at [245, 115] on button "Okay" at bounding box center [246, 115] width 16 height 9
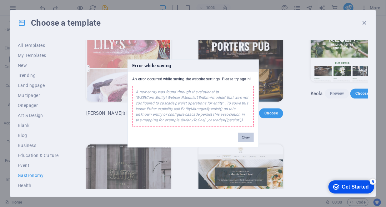
click at [244, 136] on button "Okay" at bounding box center [246, 137] width 16 height 9
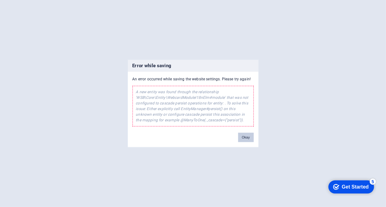
click at [250, 138] on button "Okay" at bounding box center [246, 137] width 16 height 9
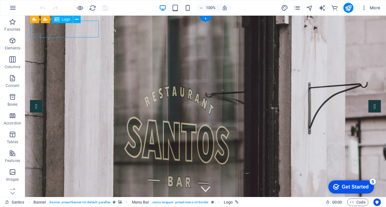
select select "px"
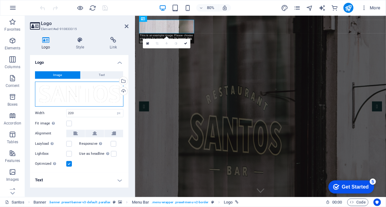
click at [104, 94] on div "Drag files here, click to choose files or select files from Files or our free s…" at bounding box center [79, 94] width 88 height 25
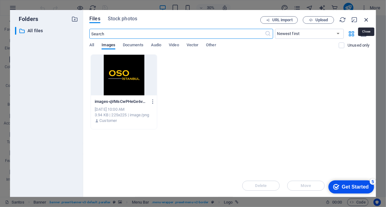
click at [366, 21] on icon "button" at bounding box center [366, 19] width 7 height 7
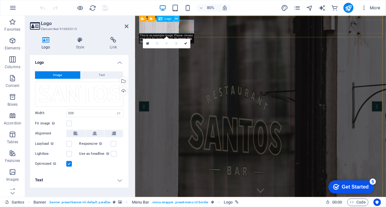
click at [176, 18] on icon at bounding box center [176, 18] width 3 height 5
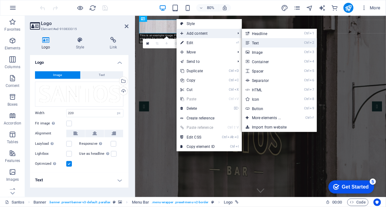
click at [267, 44] on link "Ctrl 2 Text" at bounding box center [268, 42] width 52 height 9
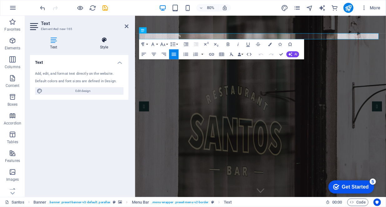
click at [105, 46] on h4 "Style" at bounding box center [104, 43] width 49 height 13
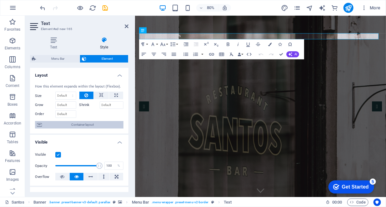
scroll to position [63, 0]
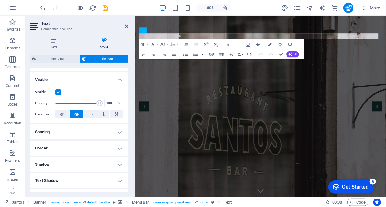
click at [118, 130] on h4 "Spacing" at bounding box center [79, 131] width 98 height 15
click at [118, 130] on h4 "Spacing" at bounding box center [79, 129] width 98 height 11
click at [113, 150] on h4 "Border" at bounding box center [79, 148] width 98 height 15
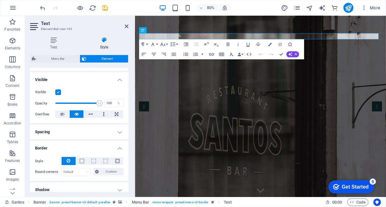
click at [113, 150] on h4 "Border" at bounding box center [79, 146] width 98 height 11
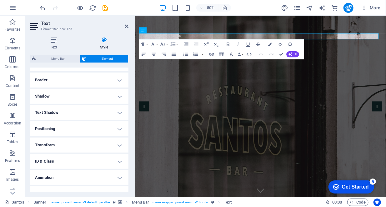
scroll to position [139, 0]
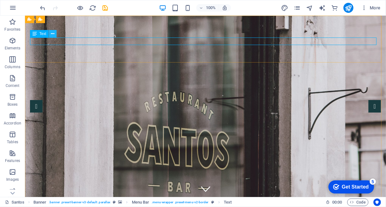
click at [53, 33] on icon at bounding box center [52, 34] width 3 height 7
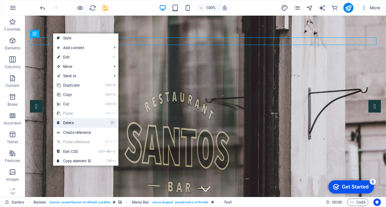
click at [69, 125] on link "⌦ Delete" at bounding box center [74, 122] width 42 height 9
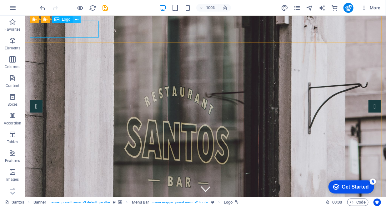
click at [78, 18] on icon at bounding box center [76, 19] width 3 height 7
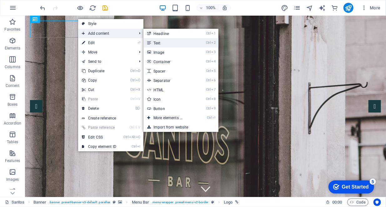
click at [166, 45] on link "Ctrl 2 Text" at bounding box center [170, 42] width 52 height 9
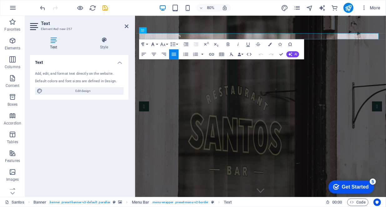
click at [153, 44] on icon "button" at bounding box center [153, 44] width 6 height 6
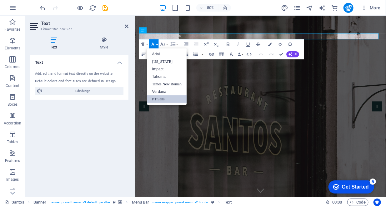
scroll to position [0, 0]
click at [161, 68] on link "Impact" at bounding box center [167, 69] width 40 height 8
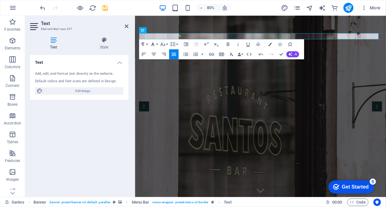
click at [154, 44] on icon "button" at bounding box center [153, 44] width 6 height 6
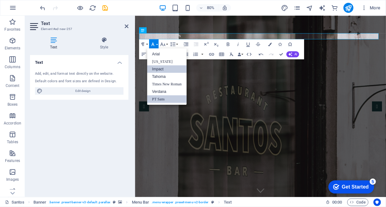
click at [159, 68] on link "Impact" at bounding box center [167, 69] width 40 height 8
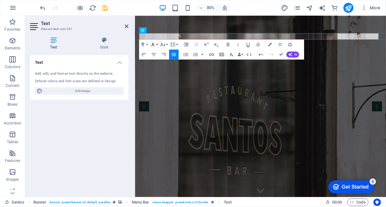
click at [154, 45] on icon "button" at bounding box center [152, 44] width 3 height 3
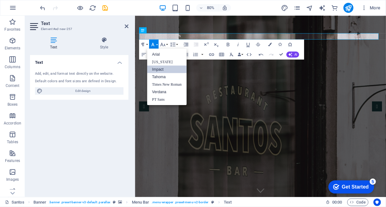
click at [160, 68] on link "Impact" at bounding box center [167, 69] width 40 height 8
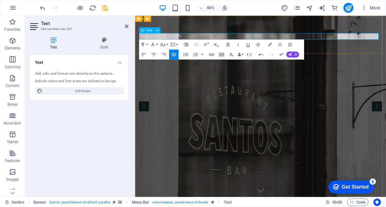
click at [164, 46] on icon "button" at bounding box center [163, 45] width 6 height 6
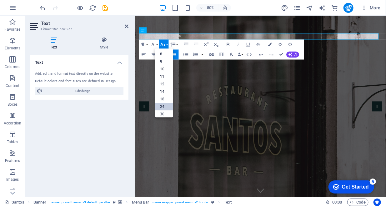
click at [164, 107] on link "24" at bounding box center [164, 107] width 18 height 8
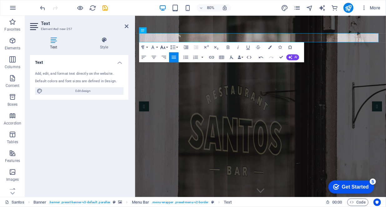
click at [165, 47] on icon "button" at bounding box center [163, 47] width 6 height 6
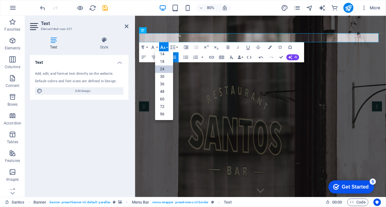
scroll to position [50, 0]
click at [164, 114] on link "96" at bounding box center [164, 114] width 18 height 8
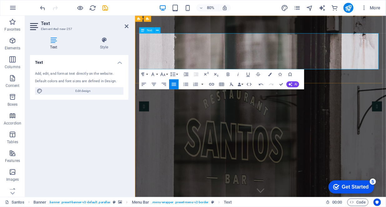
drag, startPoint x: 171, startPoint y: 69, endPoint x: 139, endPoint y: 65, distance: 33.1
click at [163, 75] on icon "button" at bounding box center [163, 74] width 6 height 6
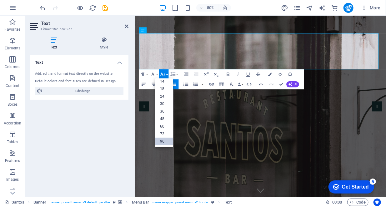
drag, startPoint x: 166, startPoint y: 140, endPoint x: 38, endPoint y: 155, distance: 128.8
click at [166, 140] on link "96" at bounding box center [164, 142] width 18 height 8
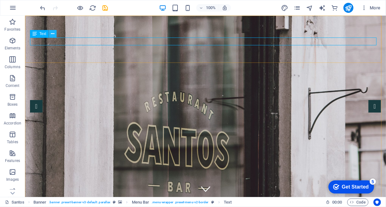
click at [53, 35] on icon at bounding box center [52, 34] width 3 height 7
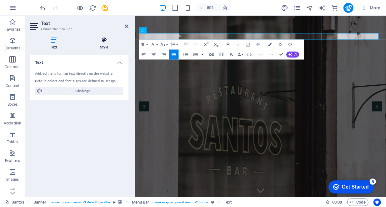
click at [105, 40] on icon at bounding box center [104, 40] width 49 height 6
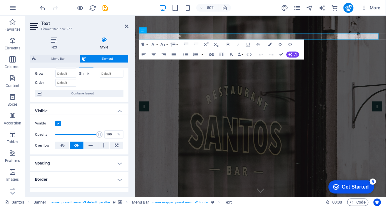
scroll to position [94, 0]
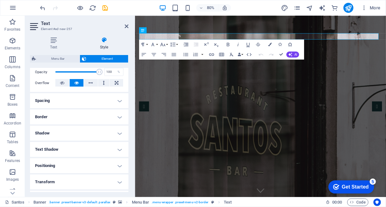
click at [119, 99] on h4 "Spacing" at bounding box center [79, 100] width 98 height 15
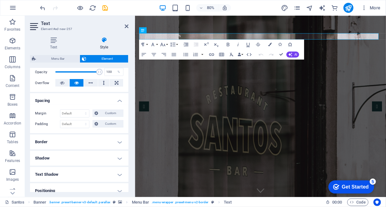
click at [119, 141] on h4 "Border" at bounding box center [79, 141] width 98 height 15
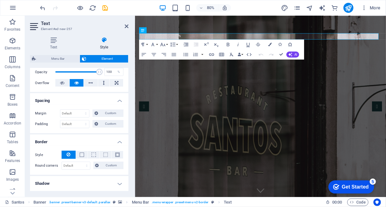
scroll to position [156, 0]
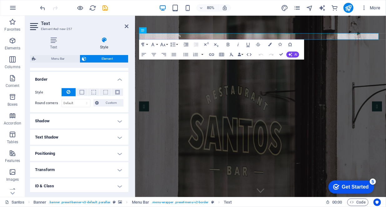
click at [118, 120] on h4 "Shadow" at bounding box center [79, 121] width 98 height 15
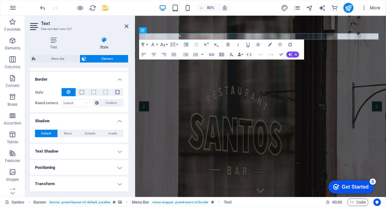
click at [119, 150] on h4 "Text Shadow" at bounding box center [79, 151] width 98 height 15
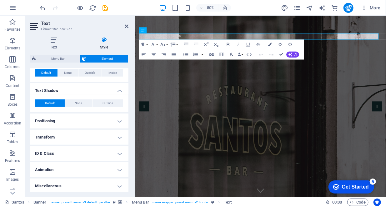
click at [116, 120] on h4 "Positioning" at bounding box center [79, 121] width 98 height 15
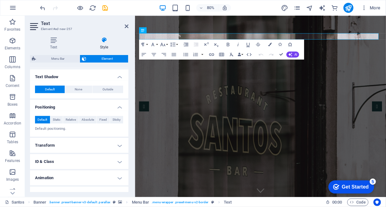
scroll to position [239, 0]
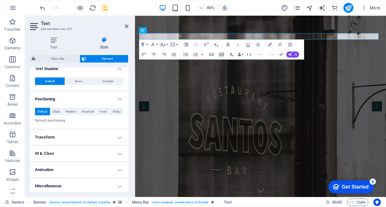
click at [116, 137] on h4 "Transform" at bounding box center [79, 137] width 98 height 15
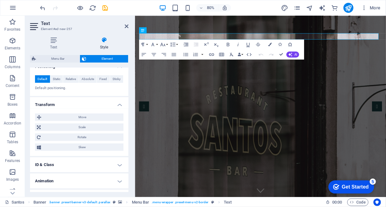
scroll to position [283, 0]
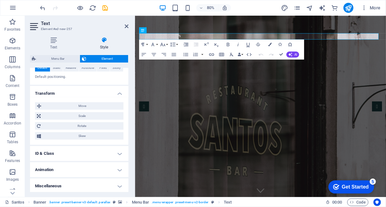
click at [120, 152] on h4 "ID & Class" at bounding box center [79, 153] width 98 height 15
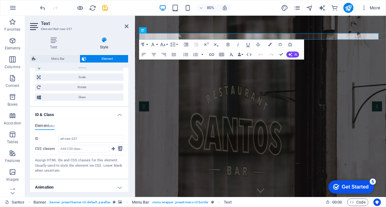
scroll to position [339, 0]
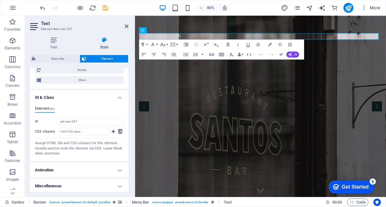
click at [119, 169] on h4 "Animation" at bounding box center [79, 170] width 98 height 15
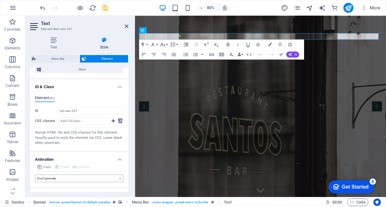
scroll to position [359, 0]
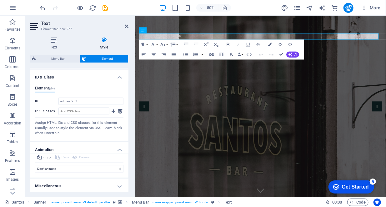
click at [118, 183] on h4 "Miscellaneous" at bounding box center [79, 186] width 98 height 15
click at [119, 187] on h4 "Miscellaneous" at bounding box center [79, 184] width 98 height 11
click at [147, 44] on button "Paragraph Format" at bounding box center [143, 44] width 9 height 10
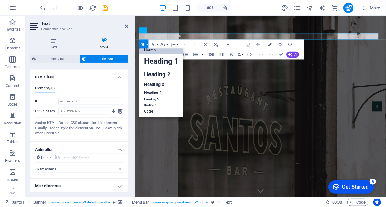
scroll to position [5, 0]
click at [158, 63] on link "Heading 1" at bounding box center [161, 61] width 44 height 15
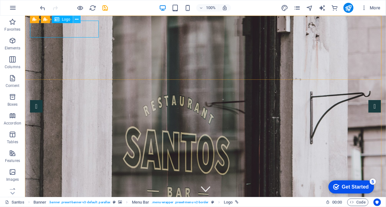
click at [78, 20] on icon at bounding box center [76, 19] width 3 height 7
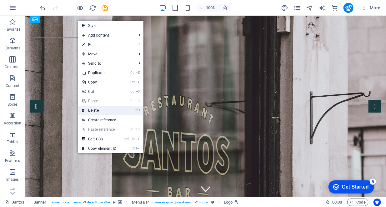
click at [95, 110] on link "⌦ Delete" at bounding box center [99, 110] width 42 height 9
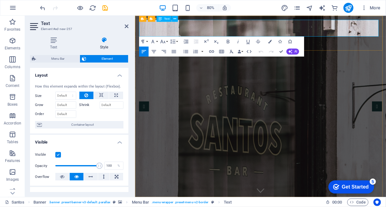
drag, startPoint x: 221, startPoint y: 28, endPoint x: 211, endPoint y: 28, distance: 9.4
drag, startPoint x: 236, startPoint y: 28, endPoint x: 141, endPoint y: 31, distance: 95.4
click at [271, 41] on icon "button" at bounding box center [269, 41] width 3 height 3
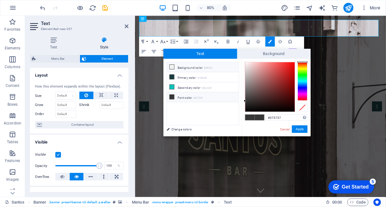
click at [170, 67] on icon at bounding box center [172, 67] width 4 height 4
type input "#f0f2f1"
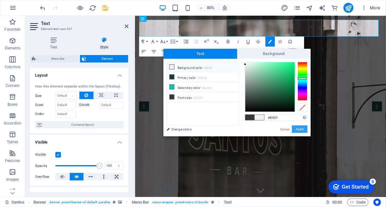
click at [300, 129] on button "Apply" at bounding box center [300, 129] width 16 height 8
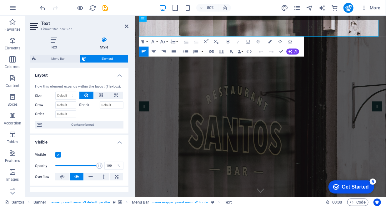
drag, startPoint x: 224, startPoint y: 30, endPoint x: 265, endPoint y: 42, distance: 43.3
click at [154, 42] on icon "button" at bounding box center [153, 41] width 6 height 6
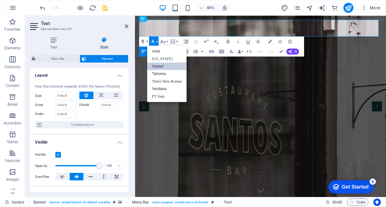
scroll to position [0, 0]
click at [163, 90] on link "Verdana" at bounding box center [167, 89] width 40 height 8
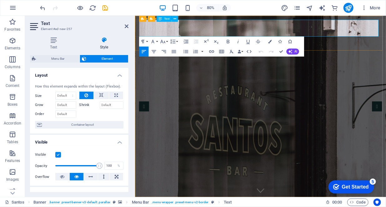
drag, startPoint x: 281, startPoint y: 32, endPoint x: 147, endPoint y: 36, distance: 134.2
click at [153, 41] on icon "button" at bounding box center [152, 41] width 3 height 3
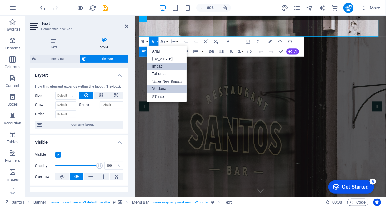
click at [165, 67] on link "Impact" at bounding box center [167, 67] width 40 height 8
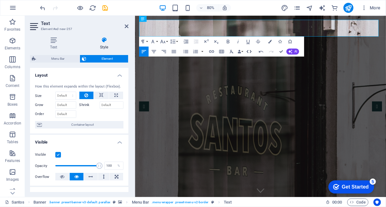
click at [250, 51] on icon "button" at bounding box center [249, 51] width 6 height 6
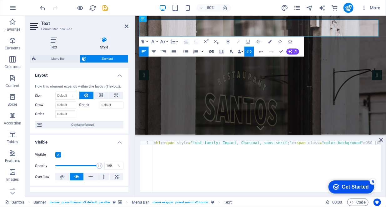
click at [211, 52] on icon "button" at bounding box center [212, 51] width 6 height 6
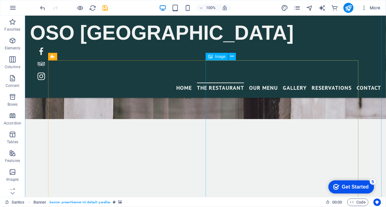
scroll to position [219, 0]
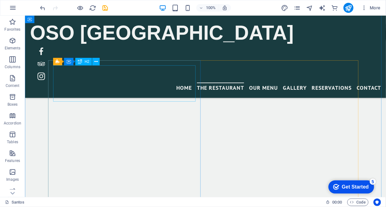
click at [178, 93] on span "[DOMAIN_NAME]" at bounding box center [230, 121] width 361 height 181
drag, startPoint x: 177, startPoint y: 92, endPoint x: 170, endPoint y: 92, distance: 6.9
click at [178, 93] on span "[DOMAIN_NAME]" at bounding box center [230, 121] width 361 height 181
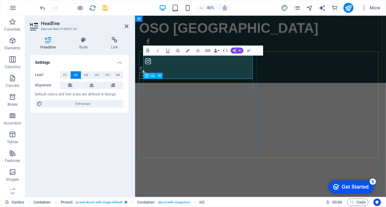
scroll to position [232, 0]
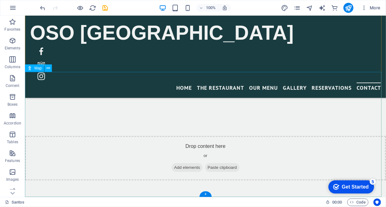
scroll to position [1834, 0]
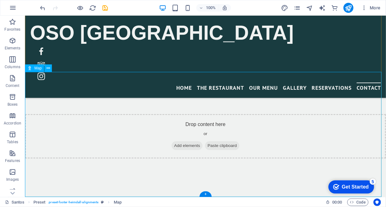
select select "1"
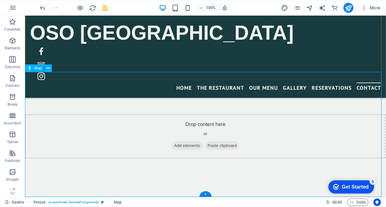
select select "px"
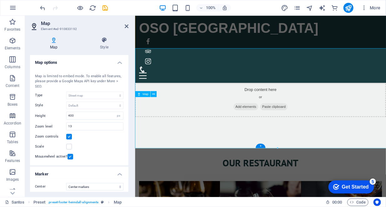
scroll to position [1850, 0]
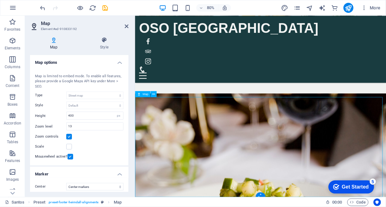
drag, startPoint x: 286, startPoint y: 174, endPoint x: 272, endPoint y: 178, distance: 14.7
drag, startPoint x: 291, startPoint y: 168, endPoint x: 286, endPoint y: 172, distance: 6.3
drag, startPoint x: 290, startPoint y: 171, endPoint x: 297, endPoint y: 178, distance: 9.5
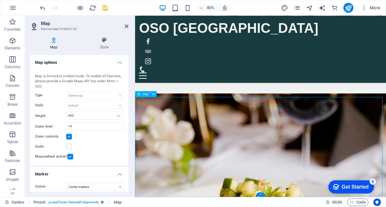
drag, startPoint x: 312, startPoint y: 198, endPoint x: 296, endPoint y: 178, distance: 26.2
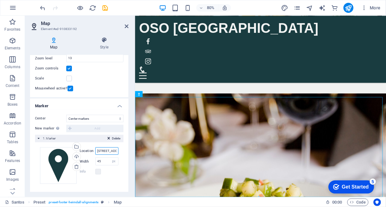
scroll to position [0, 37]
drag, startPoint x: 95, startPoint y: 149, endPoint x: 131, endPoint y: 151, distance: 35.4
click at [131, 152] on div "Map Style Map options Map center [STREET_ADDRESS] Map is limited to embed mode.…" at bounding box center [79, 114] width 109 height 165
type input "GÖKEVLER [STREET_ADDRESS]"
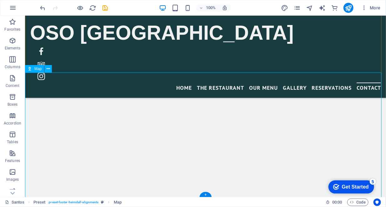
scroll to position [1709, 0]
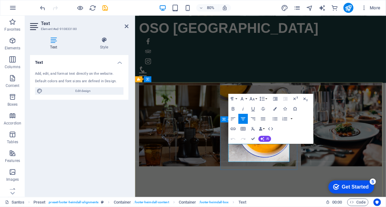
drag, startPoint x: 310, startPoint y: 191, endPoint x: 247, endPoint y: 177, distance: 64.4
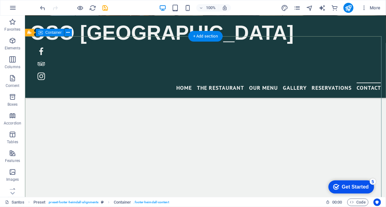
scroll to position [1706, 0]
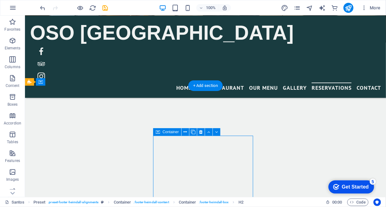
scroll to position [1657, 0]
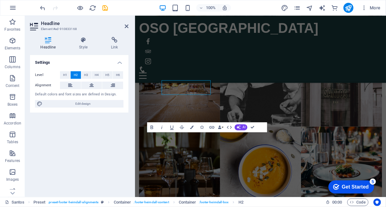
scroll to position [1706, 0]
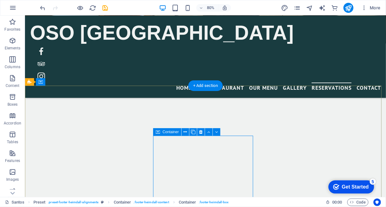
scroll to position [1657, 0]
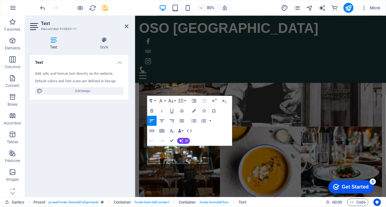
scroll to position [1706, 0]
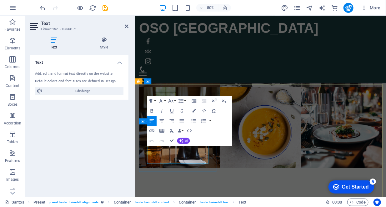
drag, startPoint x: 181, startPoint y: 194, endPoint x: 145, endPoint y: 177, distance: 39.7
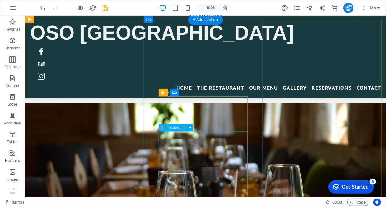
scroll to position [1423, 0]
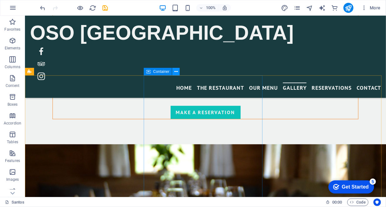
click at [178, 69] on icon at bounding box center [175, 71] width 3 height 7
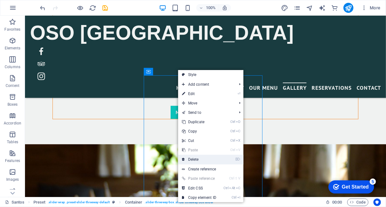
click at [200, 159] on link "⌦ Delete" at bounding box center [199, 159] width 42 height 9
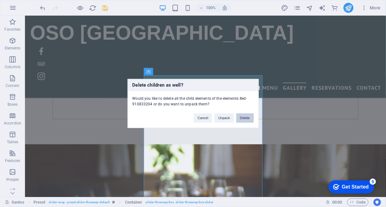
click at [246, 120] on button "Delete" at bounding box center [245, 118] width 18 height 9
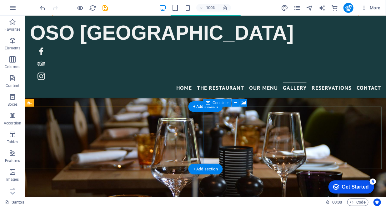
scroll to position [1391, 0]
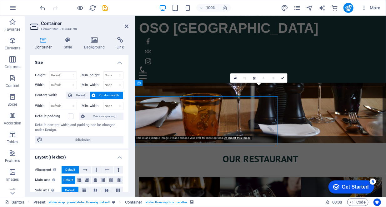
scroll to position [1382, 0]
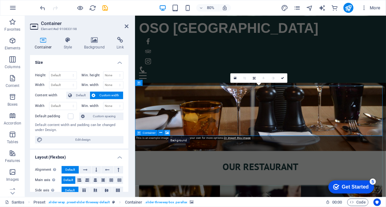
click at [168, 133] on icon at bounding box center [167, 132] width 4 height 5
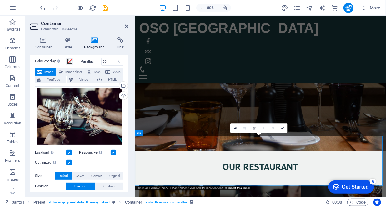
scroll to position [31, 0]
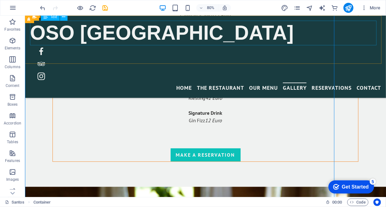
scroll to position [1170, 0]
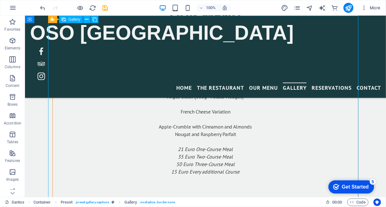
scroll to position [1107, 0]
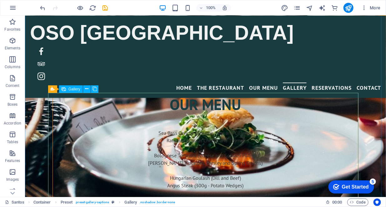
scroll to position [1045, 0]
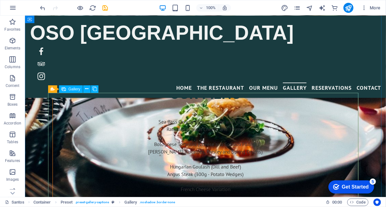
click at [72, 89] on span "Gallery" at bounding box center [74, 89] width 12 height 4
click at [87, 88] on icon at bounding box center [86, 89] width 3 height 7
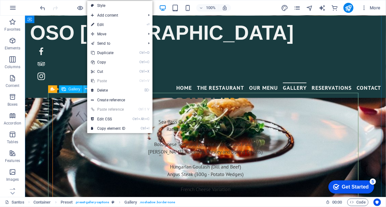
click at [87, 88] on icon at bounding box center [86, 89] width 3 height 7
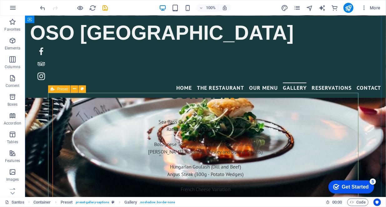
click at [63, 89] on span "Preset" at bounding box center [62, 89] width 11 height 4
click at [88, 88] on icon at bounding box center [86, 89] width 3 height 7
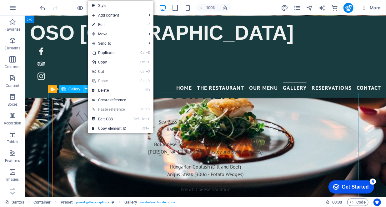
click at [87, 88] on icon at bounding box center [86, 89] width 3 height 7
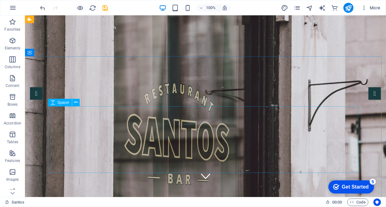
scroll to position [0, 0]
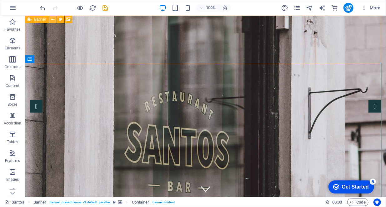
click at [55, 20] on button at bounding box center [53, 20] width 8 height 8
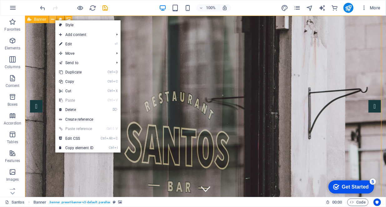
click at [55, 19] on button at bounding box center [53, 20] width 8 height 8
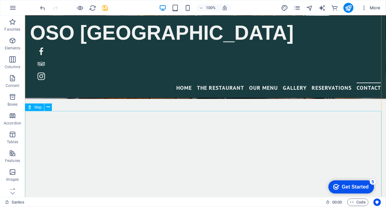
scroll to position [1652, 0]
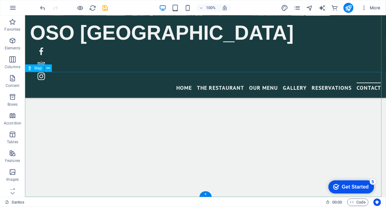
click at [30, 68] on icon at bounding box center [30, 68] width 4 height 8
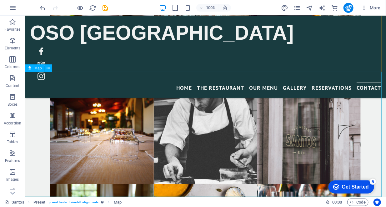
select select "1"
select select "px"
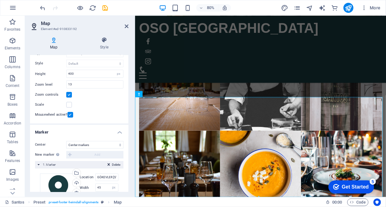
scroll to position [63, 0]
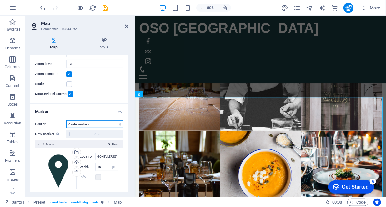
click at [93, 124] on select "Don't center Center markers Center and zoom markers" at bounding box center [94, 124] width 57 height 8
click at [92, 124] on select "Don't center Center markers Center and zoom markers" at bounding box center [94, 124] width 57 height 8
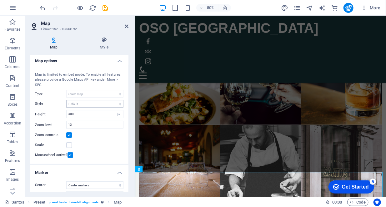
scroll to position [0, 0]
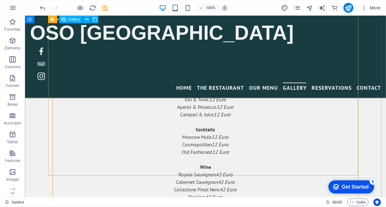
scroll to position [1156, 0]
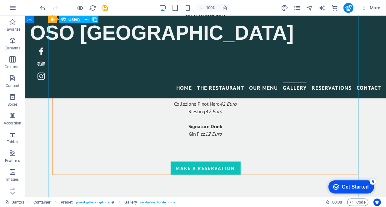
select select "4"
select select "px"
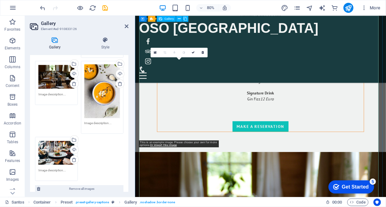
scroll to position [1216, 0]
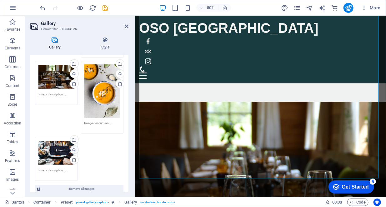
click at [73, 148] on div "Upload" at bounding box center [73, 150] width 9 height 9
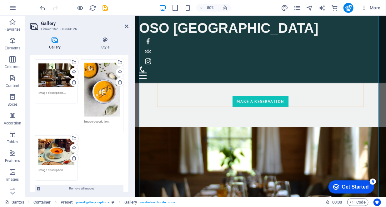
scroll to position [235, 0]
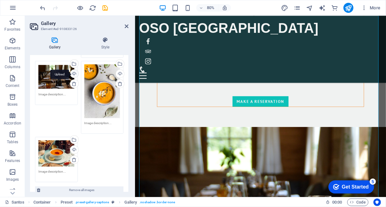
click at [73, 73] on div "Upload" at bounding box center [73, 74] width 9 height 9
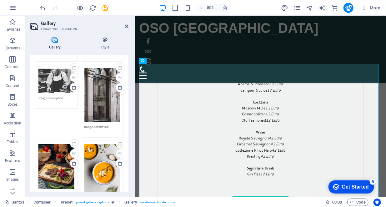
scroll to position [141, 0]
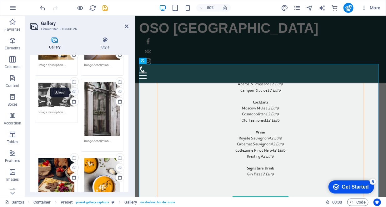
click at [73, 91] on div "Upload" at bounding box center [73, 92] width 9 height 9
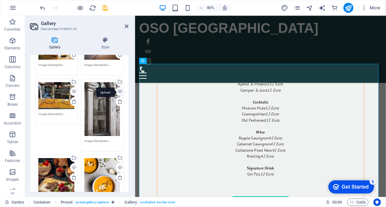
click at [119, 91] on div "Upload" at bounding box center [119, 92] width 9 height 9
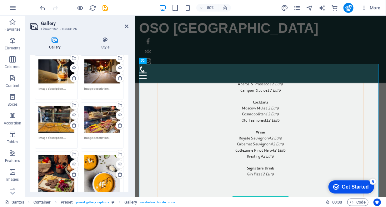
scroll to position [110, 0]
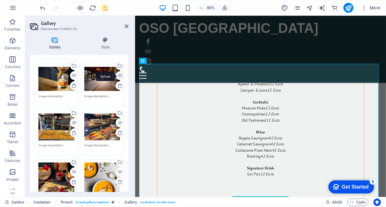
click at [118, 75] on div "Upload" at bounding box center [119, 76] width 9 height 9
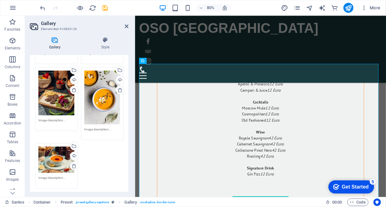
scroll to position [173, 0]
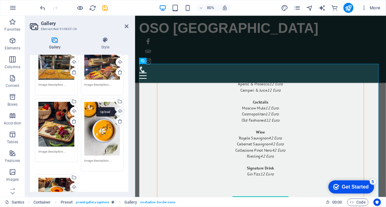
click at [120, 111] on div "Upload" at bounding box center [119, 111] width 9 height 9
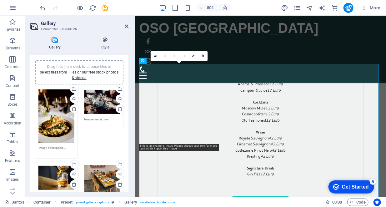
scroll to position [0, 0]
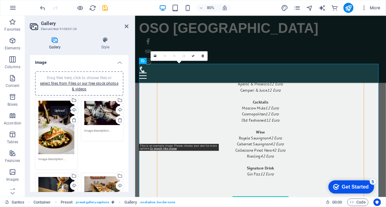
click at [74, 110] on div "Upload" at bounding box center [73, 110] width 9 height 9
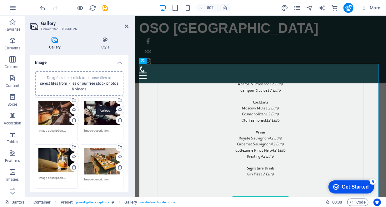
click at [119, 110] on div "Upload" at bounding box center [119, 110] width 9 height 9
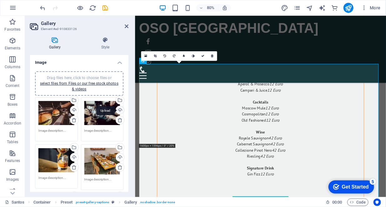
click at [118, 111] on div "Upload" at bounding box center [119, 110] width 9 height 9
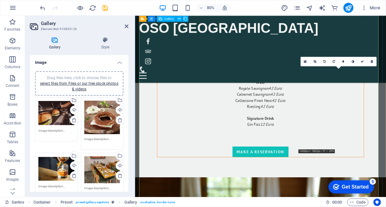
scroll to position [1060, 0]
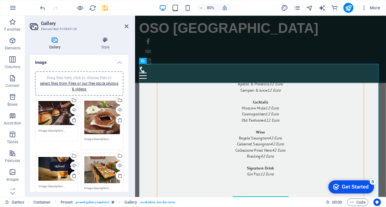
click at [74, 166] on div "Upload" at bounding box center [73, 166] width 9 height 9
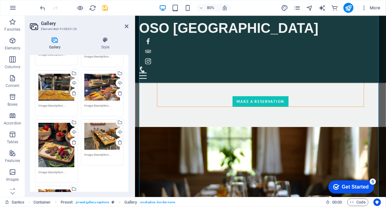
scroll to position [156, 0]
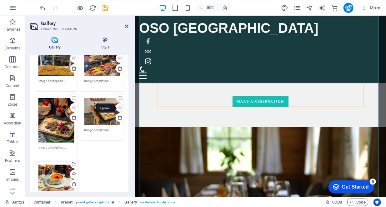
click at [119, 105] on div "Upload" at bounding box center [119, 108] width 9 height 9
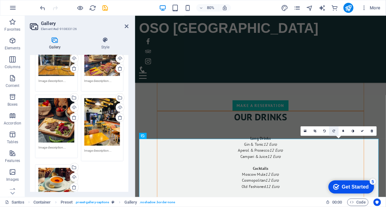
scroll to position [966, 0]
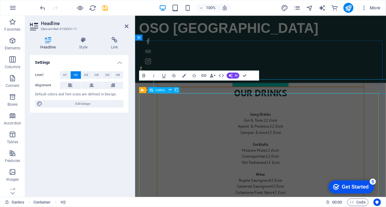
scroll to position [1009, 0]
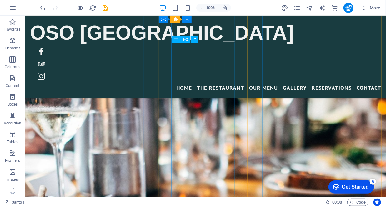
scroll to position [726, 0]
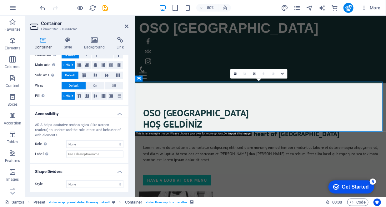
scroll to position [0, 0]
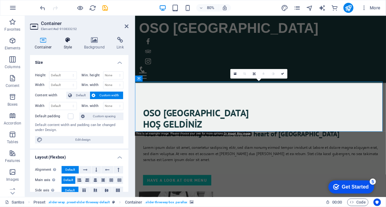
click at [72, 47] on h4 "Style" at bounding box center [69, 43] width 20 height 13
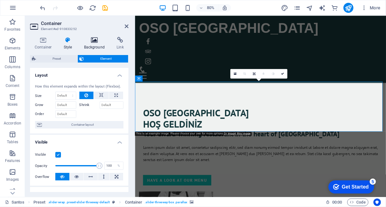
click at [92, 41] on icon at bounding box center [94, 40] width 30 height 6
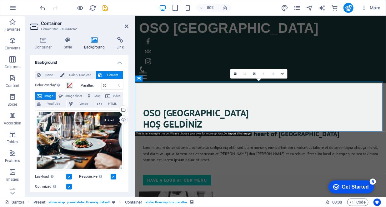
click at [123, 120] on div "Upload" at bounding box center [122, 120] width 9 height 9
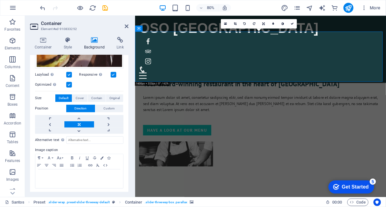
scroll to position [102, 0]
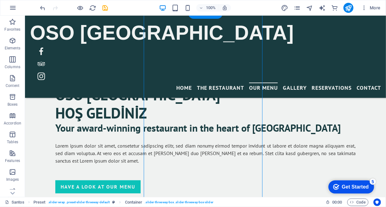
scroll to position [490, 0]
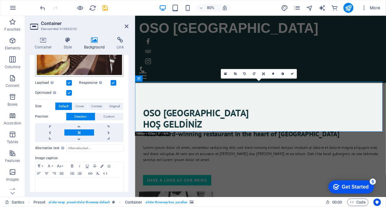
scroll to position [0, 0]
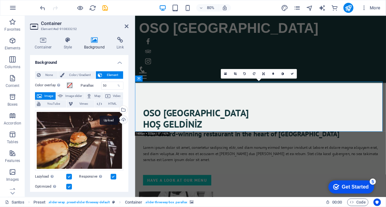
click at [120, 119] on div "Upload" at bounding box center [122, 120] width 9 height 9
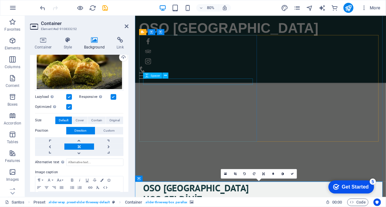
scroll to position [253, 0]
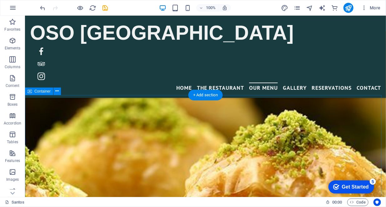
scroll to position [834, 0]
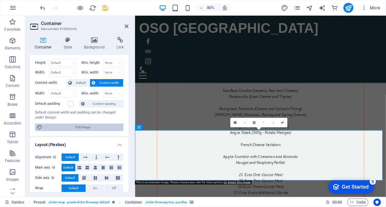
scroll to position [0, 0]
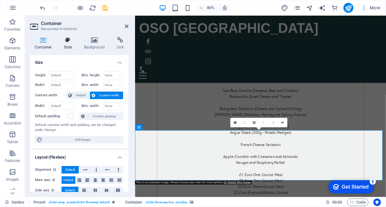
click at [70, 45] on h4 "Style" at bounding box center [69, 43] width 20 height 13
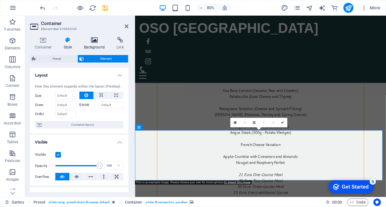
click at [92, 45] on h4 "Background" at bounding box center [95, 43] width 33 height 13
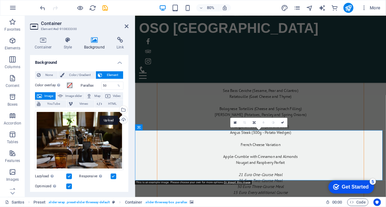
click at [123, 119] on div "Upload" at bounding box center [122, 120] width 9 height 9
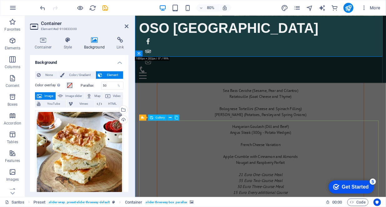
scroll to position [990, 0]
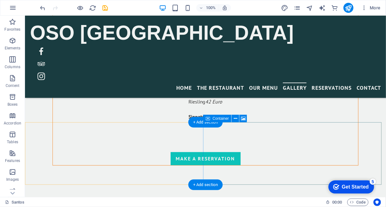
scroll to position [1376, 0]
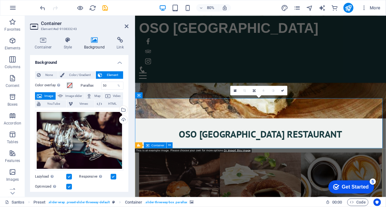
scroll to position [1429, 0]
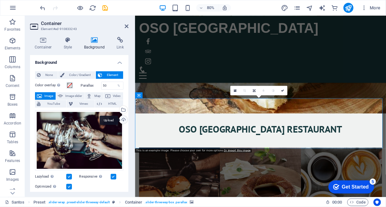
click at [121, 119] on div "Upload" at bounding box center [122, 120] width 9 height 9
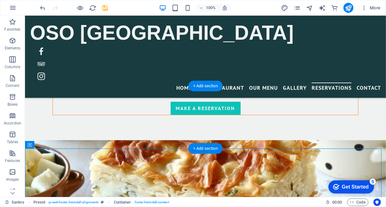
scroll to position [1365, 0]
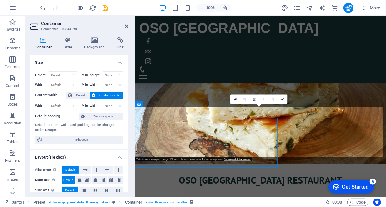
scroll to position [1355, 0]
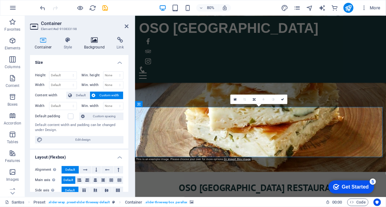
click at [98, 39] on icon at bounding box center [94, 40] width 30 height 6
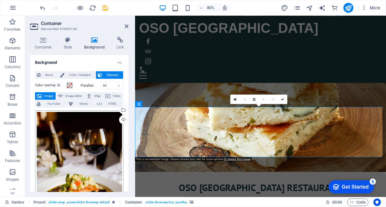
scroll to position [63, 0]
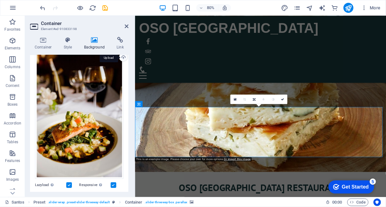
click at [123, 58] on div "Upload" at bounding box center [122, 57] width 9 height 9
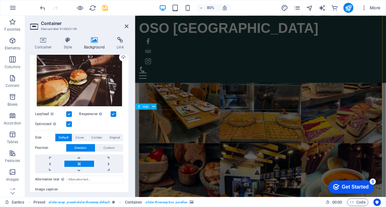
scroll to position [1652, 0]
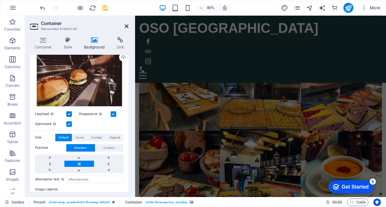
click at [125, 26] on icon at bounding box center [127, 26] width 4 height 5
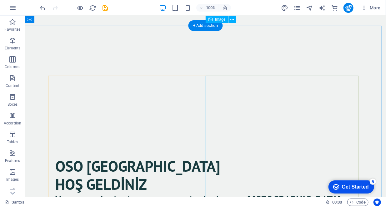
scroll to position [204, 0]
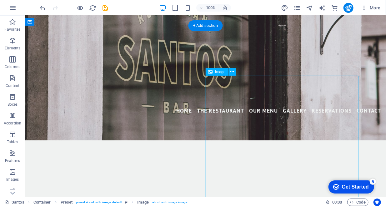
select select "%"
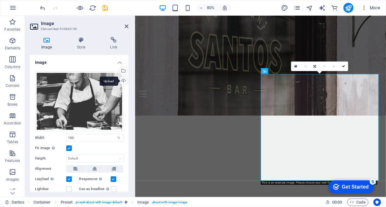
click at [122, 82] on div "Upload" at bounding box center [122, 81] width 9 height 9
click at [123, 80] on div "Upload" at bounding box center [122, 81] width 9 height 9
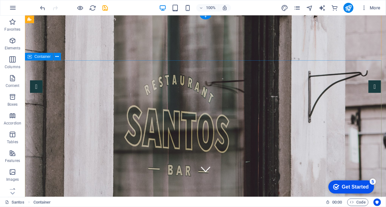
scroll to position [0, 0]
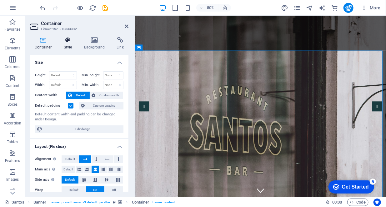
click at [72, 44] on h4 "Style" at bounding box center [69, 43] width 20 height 13
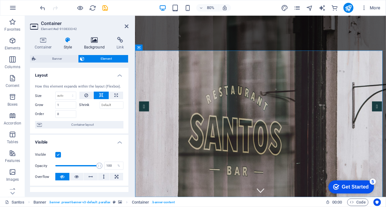
click at [95, 44] on h4 "Background" at bounding box center [95, 43] width 33 height 13
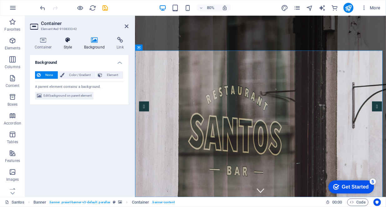
click at [66, 44] on h4 "Style" at bounding box center [69, 43] width 20 height 13
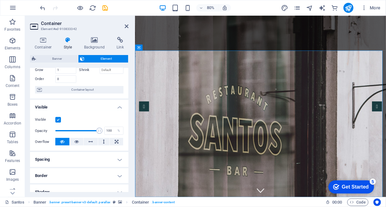
scroll to position [94, 0]
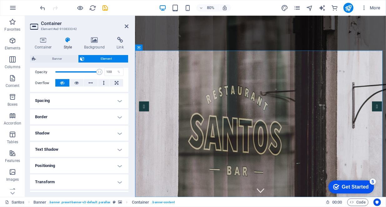
click at [95, 50] on div "Container Style Background Link Size Height Default px rem % vh vw Min. height …" at bounding box center [79, 114] width 98 height 155
click at [94, 46] on h4 "Background" at bounding box center [95, 43] width 33 height 13
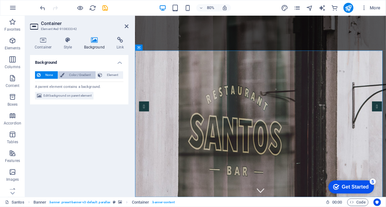
click at [83, 73] on span "Color / Gradient" at bounding box center [80, 75] width 28 height 8
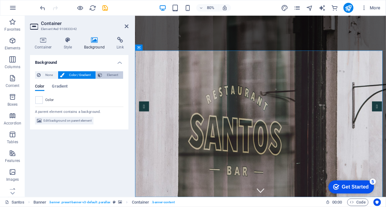
click at [107, 73] on span "Element" at bounding box center [112, 75] width 17 height 8
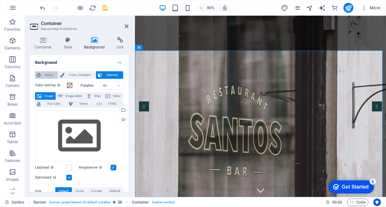
click at [48, 74] on span "None" at bounding box center [49, 75] width 13 height 8
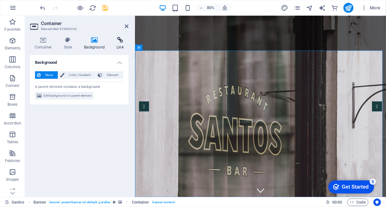
click at [122, 41] on icon at bounding box center [120, 40] width 17 height 6
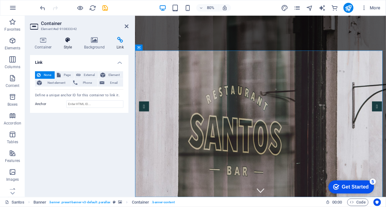
click at [72, 41] on icon at bounding box center [68, 40] width 18 height 6
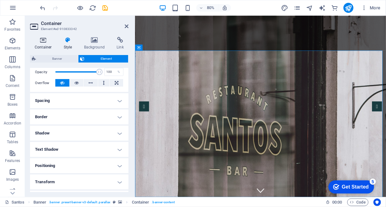
click at [42, 40] on icon at bounding box center [43, 40] width 27 height 6
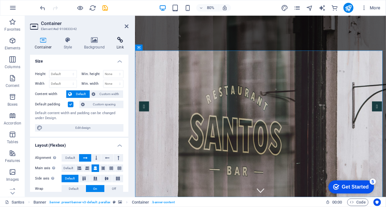
scroll to position [0, 0]
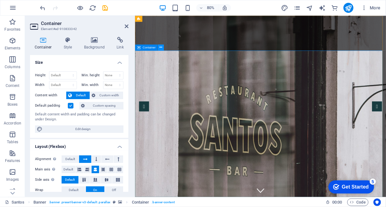
click at [162, 47] on button at bounding box center [161, 47] width 6 height 6
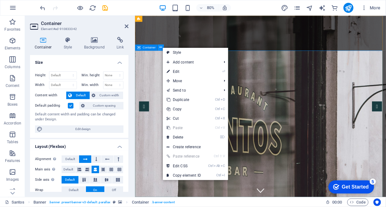
click at [162, 47] on button at bounding box center [161, 47] width 6 height 6
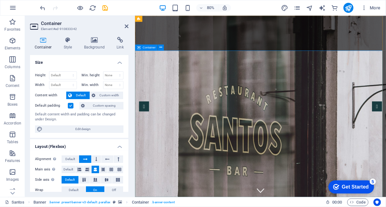
click at [68, 45] on h4 "Style" at bounding box center [69, 43] width 20 height 13
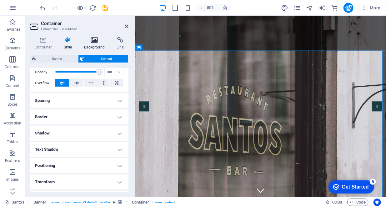
click at [92, 44] on h4 "Background" at bounding box center [95, 43] width 33 height 13
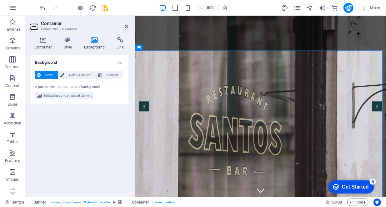
click at [42, 42] on icon at bounding box center [43, 40] width 27 height 6
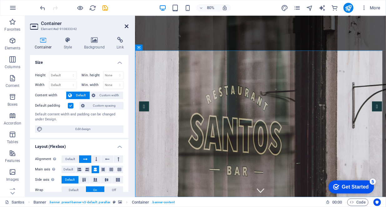
click at [125, 28] on icon at bounding box center [127, 26] width 4 height 5
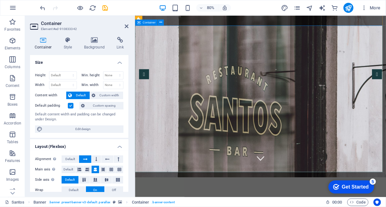
scroll to position [31, 0]
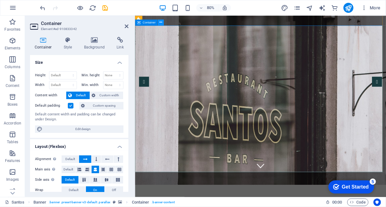
click at [160, 23] on icon at bounding box center [160, 22] width 3 height 5
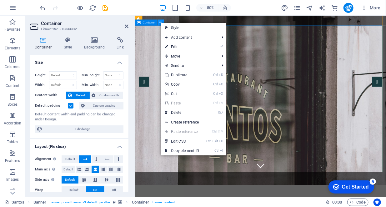
click at [160, 22] on icon at bounding box center [160, 22] width 3 height 5
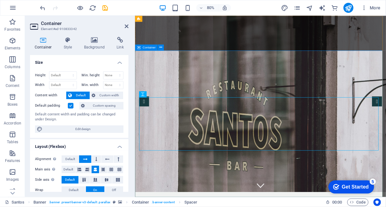
scroll to position [0, 0]
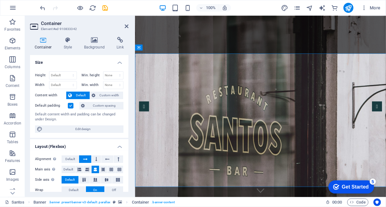
click at [30, 71] on div "Height Default px rem % vh vw Min. height None px rem % vh vw Width Default px …" at bounding box center [79, 102] width 98 height 72
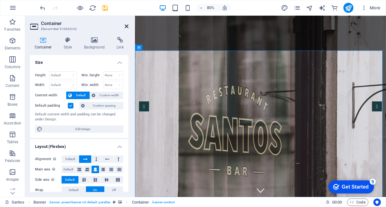
click at [127, 24] on icon at bounding box center [127, 26] width 4 height 5
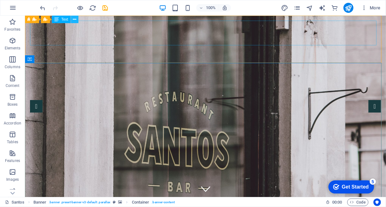
click at [73, 19] on button at bounding box center [75, 20] width 8 height 8
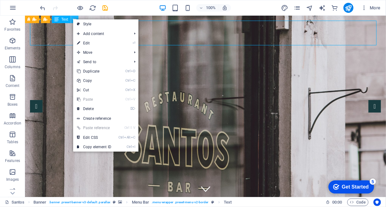
click at [73, 19] on button at bounding box center [75, 20] width 8 height 8
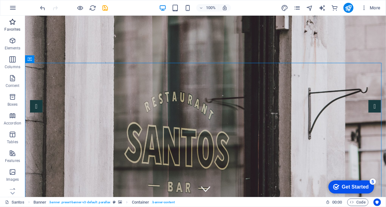
click at [11, 27] on p "Favorites" at bounding box center [12, 29] width 16 height 5
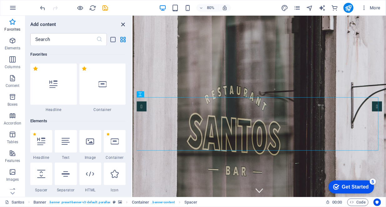
click at [122, 24] on icon "close panel" at bounding box center [123, 24] width 7 height 7
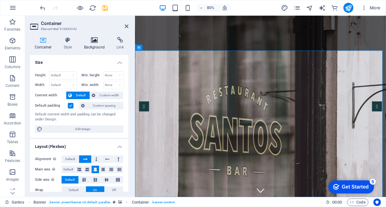
click at [95, 43] on icon at bounding box center [94, 40] width 30 height 6
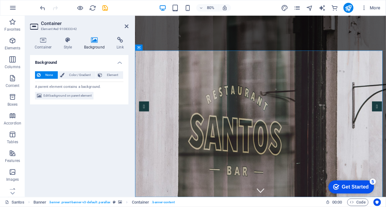
click at [67, 95] on span "Edit background on parent element" at bounding box center [67, 96] width 48 height 8
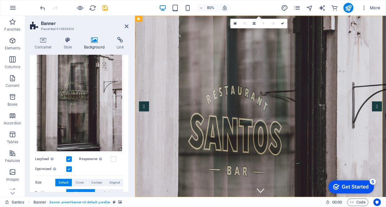
scroll to position [94, 0]
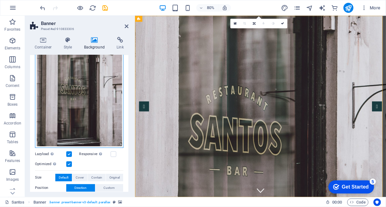
click at [94, 104] on div "Drag files here, click to choose files or select files from Files or our free s…" at bounding box center [79, 82] width 88 height 131
click at [94, 104] on body "[DOMAIN_NAME] [PERSON_NAME] Favorites Elements Columns Content Boxes Accordion …" at bounding box center [193, 103] width 386 height 207
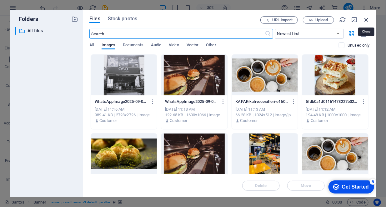
click at [365, 19] on icon "button" at bounding box center [366, 19] width 7 height 7
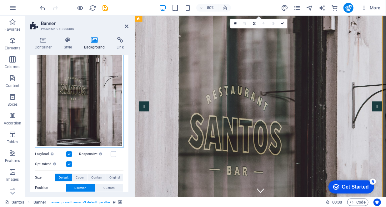
click at [89, 95] on div "Drag files here, click to choose files or select files from Files or our free s…" at bounding box center [79, 82] width 88 height 131
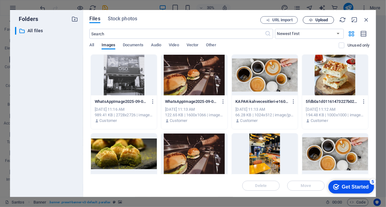
click at [323, 20] on span "Upload" at bounding box center [322, 20] width 13 height 4
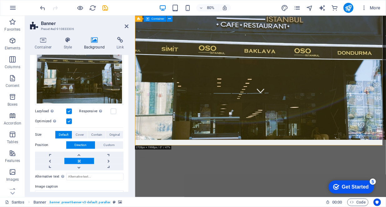
scroll to position [0, 0]
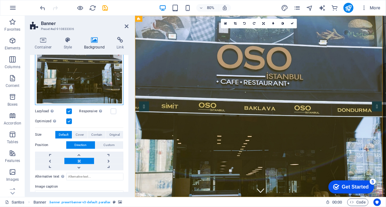
click at [88, 81] on div "Drag files here, click to choose files or select files from Files or our free s…" at bounding box center [79, 61] width 88 height 88
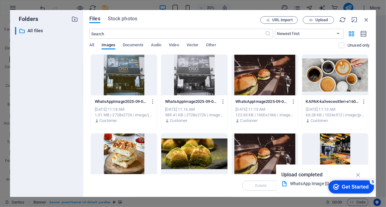
click at [371, 22] on div "Files Stock photos URL import Upload ​ Newest first Oldest first Name (A-Z) Nam…" at bounding box center [229, 103] width 293 height 187
drag, startPoint x: 368, startPoint y: 20, endPoint x: 290, endPoint y: 5, distance: 79.0
click at [368, 20] on icon "button" at bounding box center [366, 19] width 7 height 7
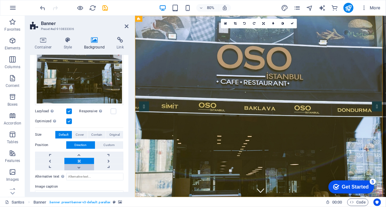
click at [79, 166] on link at bounding box center [78, 167] width 29 height 6
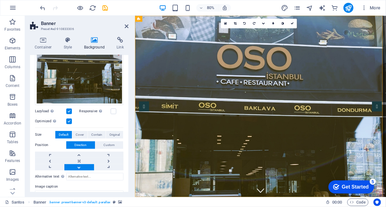
click at [79, 166] on link at bounding box center [78, 167] width 29 height 6
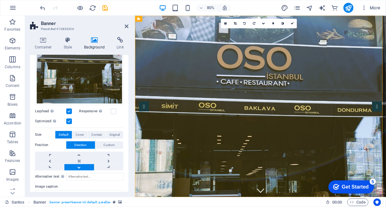
click at [79, 166] on link at bounding box center [78, 167] width 29 height 6
click at [78, 166] on link at bounding box center [78, 167] width 29 height 6
click at [50, 164] on link at bounding box center [49, 167] width 29 height 6
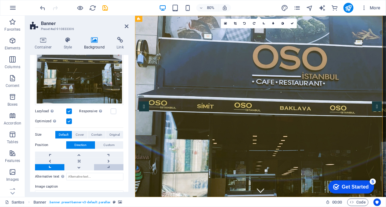
click at [108, 167] on link at bounding box center [108, 167] width 29 height 6
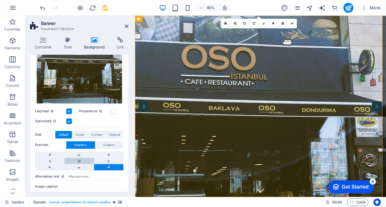
click at [79, 160] on link at bounding box center [78, 161] width 29 height 6
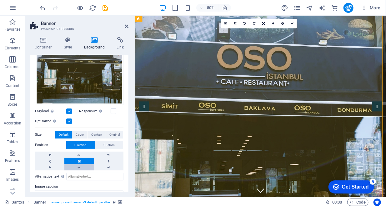
click at [80, 167] on link at bounding box center [78, 167] width 29 height 6
click at [80, 154] on link at bounding box center [78, 155] width 29 height 6
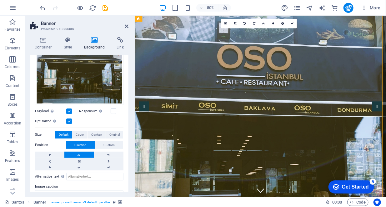
click at [80, 154] on link at bounding box center [78, 155] width 29 height 6
click at [78, 164] on link at bounding box center [78, 167] width 29 height 6
click at [109, 144] on span "Custom" at bounding box center [109, 145] width 11 height 8
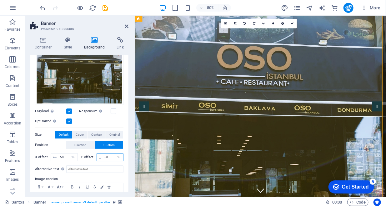
click at [108, 155] on input "50" at bounding box center [113, 158] width 20 height 8
type input "5"
type input "60"
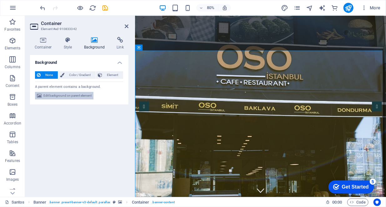
click at [76, 97] on span "Edit background on parent element" at bounding box center [67, 96] width 48 height 8
select select "%"
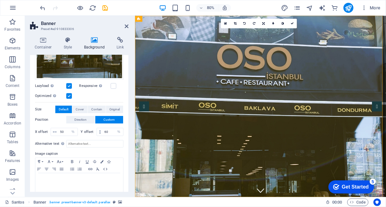
scroll to position [123, 0]
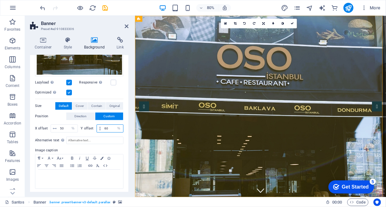
click at [97, 128] on div "60 px rem % vh vw" at bounding box center [110, 128] width 27 height 8
click at [109, 127] on input "60" at bounding box center [113, 129] width 20 height 8
click at [105, 128] on input "60" at bounding box center [113, 129] width 20 height 8
type input "6"
type input "40"
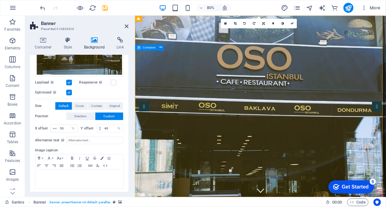
click at [130, 182] on div "Container Style Background Link Size Height Default px rem % vh vw Min. height …" at bounding box center [79, 114] width 109 height 165
click at [83, 107] on span "Cover" at bounding box center [80, 106] width 8 height 8
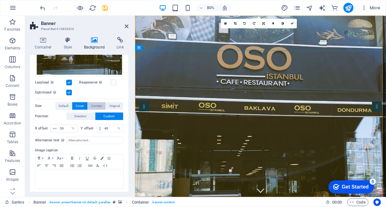
click at [94, 104] on span "Contain" at bounding box center [96, 106] width 11 height 8
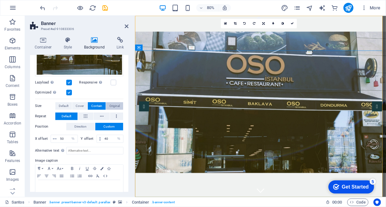
click at [113, 106] on span "Original" at bounding box center [114, 106] width 10 height 8
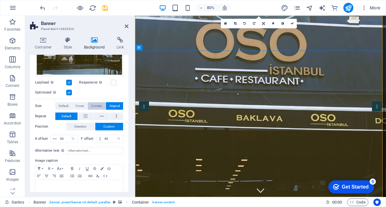
click at [99, 105] on span "Contain" at bounding box center [96, 106] width 11 height 8
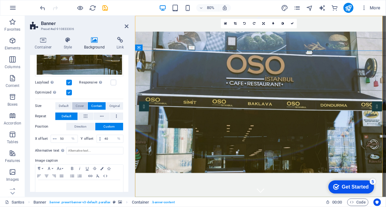
click at [83, 105] on span "Cover" at bounding box center [80, 106] width 8 height 8
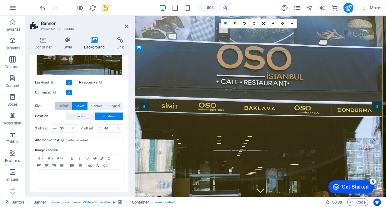
click at [67, 103] on span "Default" at bounding box center [64, 106] width 10 height 8
click at [76, 105] on span "Cover" at bounding box center [80, 106] width 8 height 8
click at [93, 105] on span "Contain" at bounding box center [96, 106] width 11 height 8
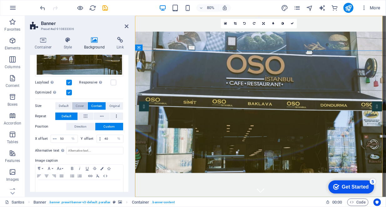
click at [82, 104] on span "Cover" at bounding box center [80, 106] width 8 height 8
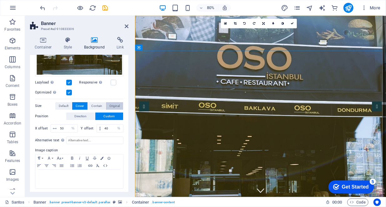
click at [112, 104] on span "Original" at bounding box center [114, 106] width 10 height 8
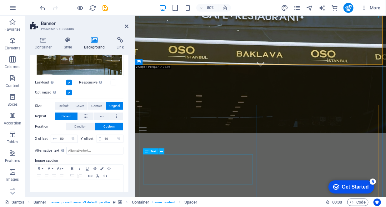
scroll to position [344, 0]
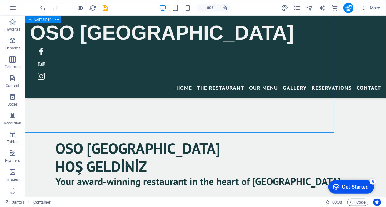
click at [200, 101] on div "OSO İSTANBUL HOŞ GELDİNİZ Your award-winning restaurant in the heart of [GEOGRA…" at bounding box center [205, 209] width 361 height 251
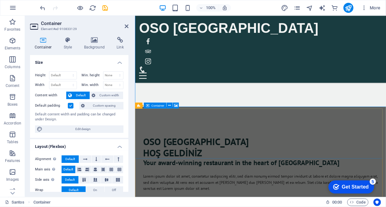
scroll to position [156, 0]
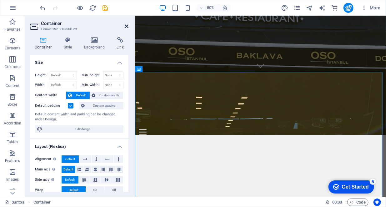
drag, startPoint x: 125, startPoint y: 27, endPoint x: 136, endPoint y: 32, distance: 11.7
click at [125, 27] on icon at bounding box center [127, 26] width 4 height 5
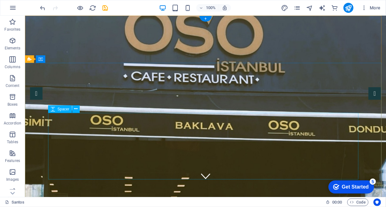
scroll to position [0, 0]
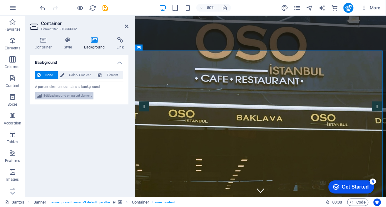
click at [74, 97] on span "Edit background on parent element" at bounding box center [67, 96] width 48 height 8
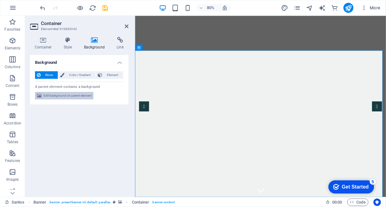
select select "ms"
select select "s"
select select "progressive"
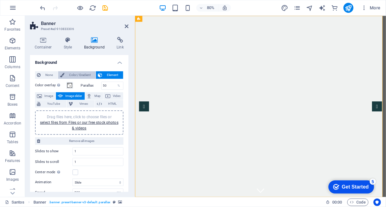
click at [76, 78] on span "Color / Gradient" at bounding box center [80, 75] width 28 height 8
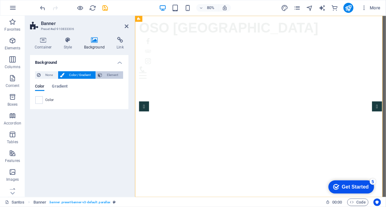
click at [102, 77] on icon at bounding box center [100, 75] width 4 height 8
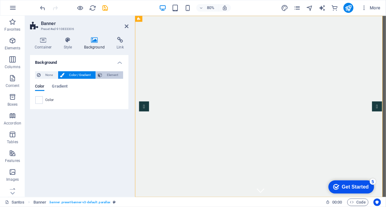
select select "ms"
select select "s"
select select "progressive"
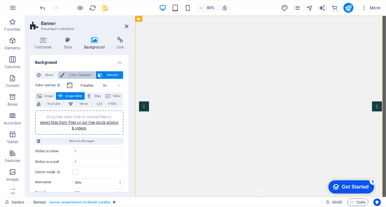
click at [76, 75] on span "Color / Gradient" at bounding box center [80, 75] width 28 height 8
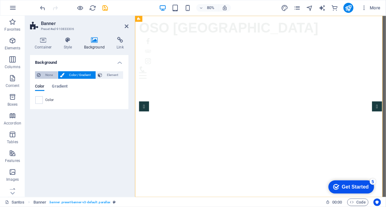
click at [45, 76] on span "None" at bounding box center [49, 75] width 13 height 8
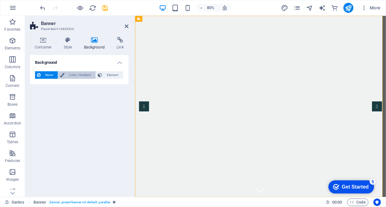
click at [73, 77] on span "Color / Gradient" at bounding box center [80, 75] width 28 height 8
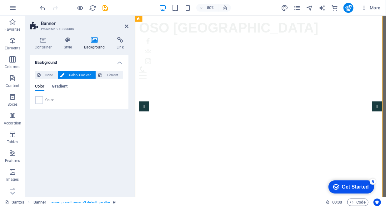
click at [120, 63] on h4 "Background" at bounding box center [79, 60] width 98 height 11
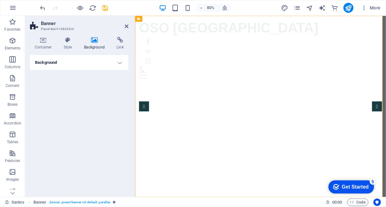
click at [93, 44] on h4 "Background" at bounding box center [95, 43] width 33 height 13
click at [127, 25] on icon at bounding box center [127, 26] width 4 height 5
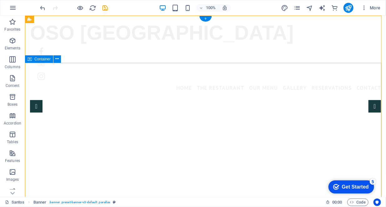
click at [146, 148] on div at bounding box center [205, 181] width 311 height 67
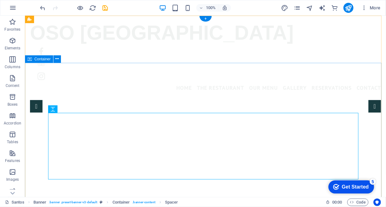
click at [233, 98] on div at bounding box center [205, 181] width 361 height 167
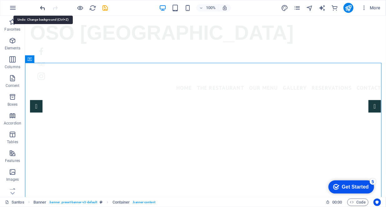
click at [42, 6] on icon "undo" at bounding box center [42, 7] width 7 height 7
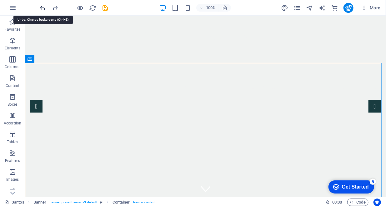
click at [42, 6] on icon "undo" at bounding box center [42, 7] width 7 height 7
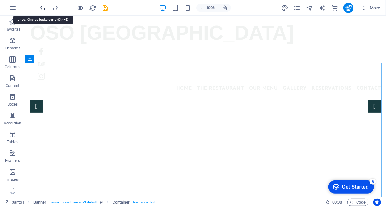
click at [42, 6] on icon "undo" at bounding box center [42, 7] width 7 height 7
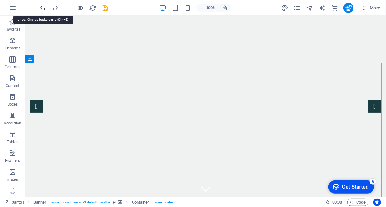
click at [42, 8] on icon "undo" at bounding box center [42, 7] width 7 height 7
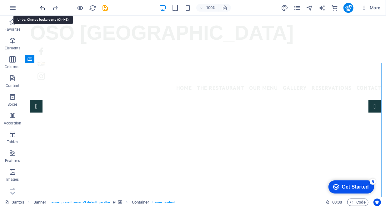
click at [42, 8] on icon "undo" at bounding box center [42, 7] width 7 height 7
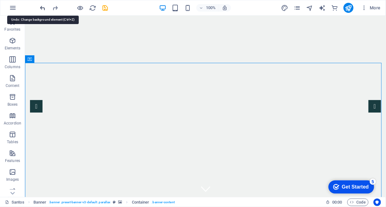
click at [42, 8] on icon "undo" at bounding box center [42, 7] width 7 height 7
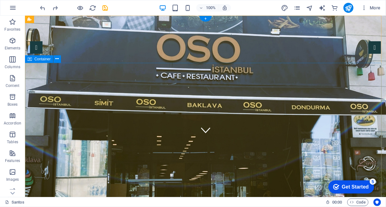
scroll to position [94, 0]
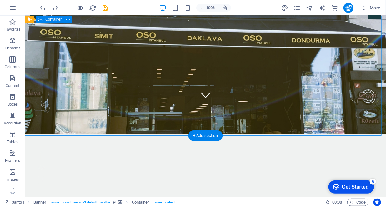
scroll to position [0, 0]
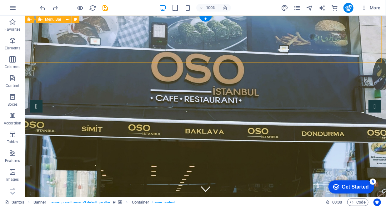
select select "rem"
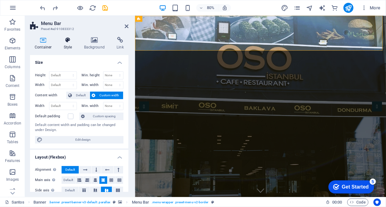
click at [68, 43] on icon at bounding box center [68, 40] width 18 height 6
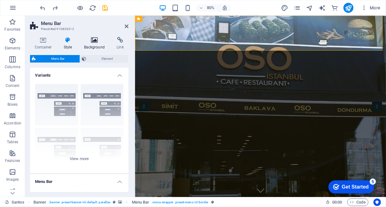
click at [93, 43] on h4 "Background" at bounding box center [95, 43] width 33 height 13
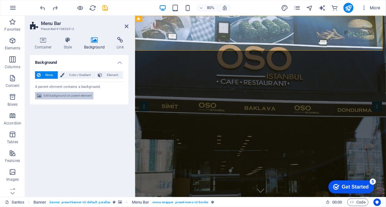
click at [74, 96] on span "Edit background on parent element" at bounding box center [67, 96] width 48 height 8
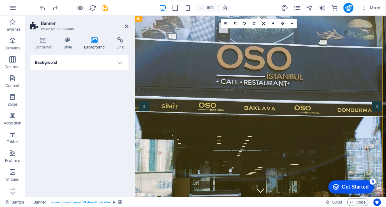
click at [118, 61] on h4 "Background" at bounding box center [79, 62] width 98 height 15
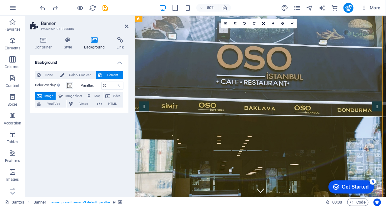
click at [119, 62] on h4 "Background" at bounding box center [79, 60] width 98 height 11
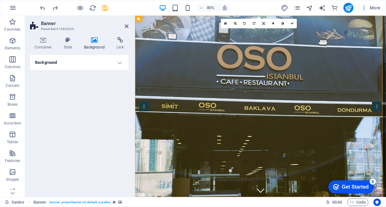
click at [119, 62] on h4 "Background" at bounding box center [79, 62] width 98 height 15
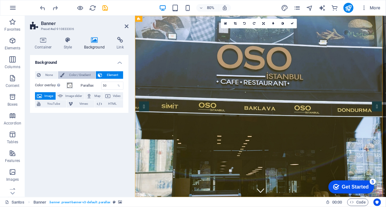
click at [76, 75] on span "Color / Gradient" at bounding box center [80, 75] width 28 height 8
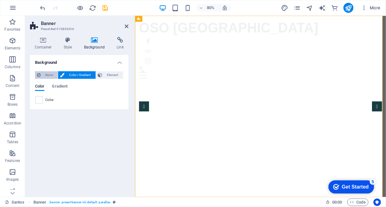
click at [46, 74] on span "None" at bounding box center [49, 75] width 13 height 8
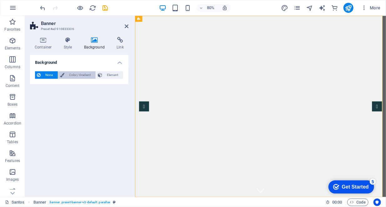
click at [76, 77] on span "Color / Gradient" at bounding box center [80, 75] width 28 height 8
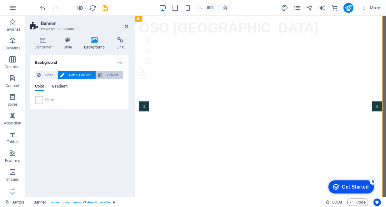
click at [110, 75] on span "Element" at bounding box center [112, 75] width 17 height 8
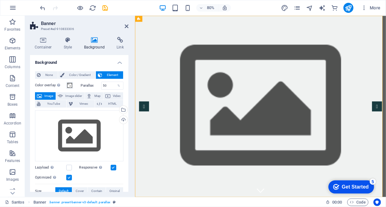
click at [119, 62] on h4 "Background" at bounding box center [79, 60] width 98 height 11
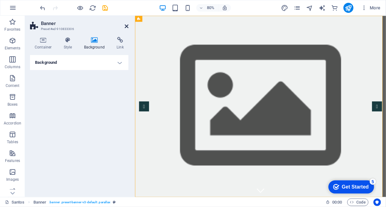
click at [126, 28] on icon at bounding box center [127, 26] width 4 height 5
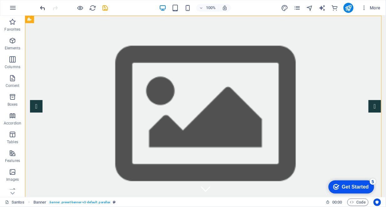
click at [39, 7] on icon "undo" at bounding box center [42, 7] width 7 height 7
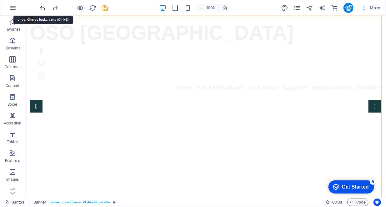
click at [44, 7] on icon "undo" at bounding box center [42, 7] width 7 height 7
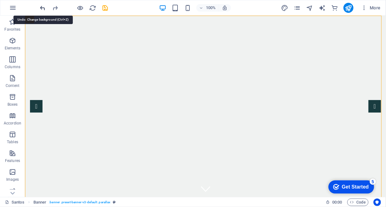
click at [44, 7] on icon "undo" at bounding box center [42, 7] width 7 height 7
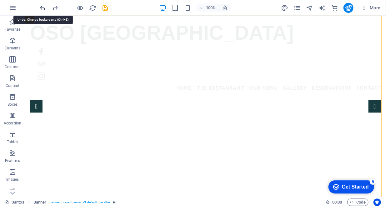
click at [44, 7] on icon "undo" at bounding box center [42, 7] width 7 height 7
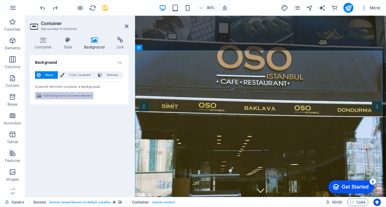
click at [77, 93] on span "Edit background on parent element" at bounding box center [67, 96] width 48 height 8
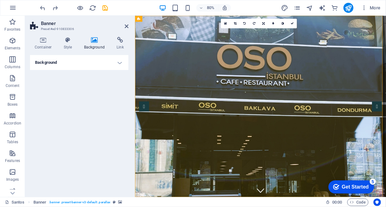
click at [107, 63] on h4 "Background" at bounding box center [79, 62] width 98 height 15
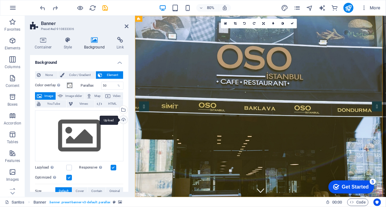
click at [121, 122] on div "Upload" at bounding box center [122, 120] width 9 height 9
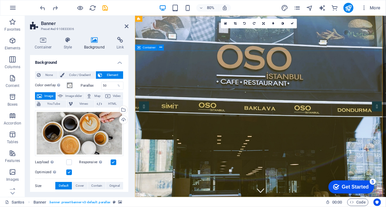
drag, startPoint x: 127, startPoint y: 28, endPoint x: 151, endPoint y: 88, distance: 64.3
click at [127, 28] on icon at bounding box center [127, 26] width 4 height 5
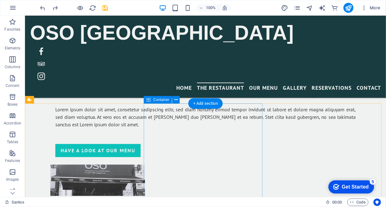
scroll to position [370, 0]
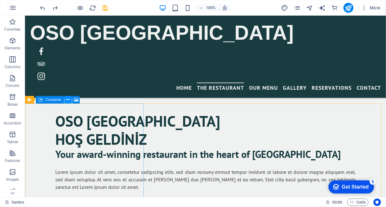
click at [68, 100] on icon at bounding box center [68, 100] width 3 height 7
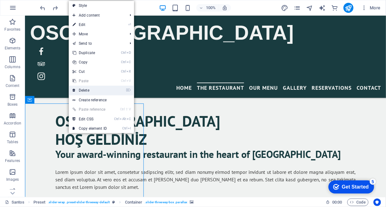
click at [93, 92] on link "⌦ Delete" at bounding box center [90, 90] width 42 height 9
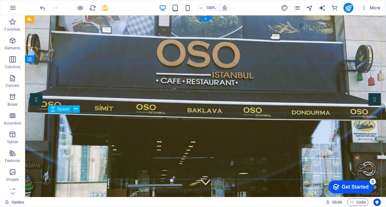
scroll to position [0, 0]
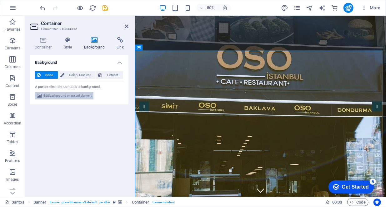
click at [82, 95] on span "Edit background on parent element" at bounding box center [67, 96] width 48 height 8
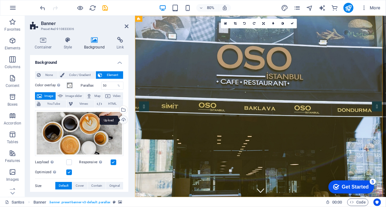
click at [123, 119] on div "Upload" at bounding box center [122, 120] width 9 height 9
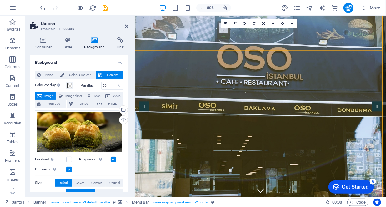
scroll to position [63, 0]
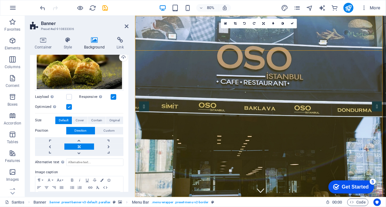
click at [120, 96] on div "Responsive Automatically load retina image and smartphone optimized sizes." at bounding box center [101, 97] width 44 height 8
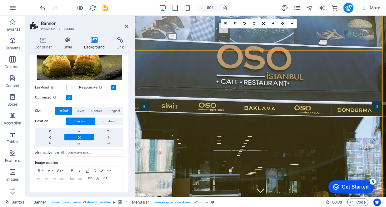
scroll to position [85, 0]
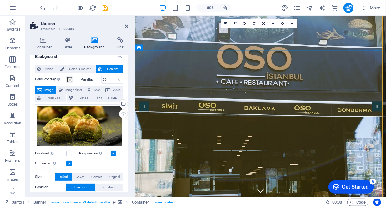
scroll to position [0, 0]
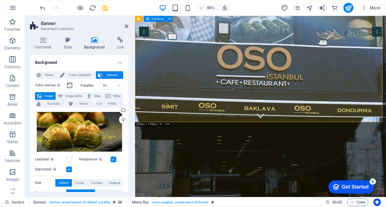
scroll to position [188, 0]
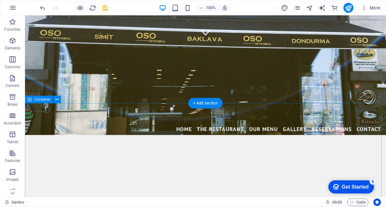
scroll to position [0, 0]
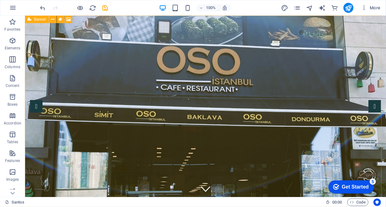
click at [0, 0] on icon at bounding box center [0, 0] width 0 height 0
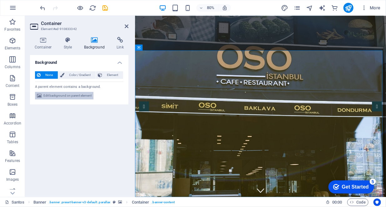
click at [81, 95] on span "Edit background on parent element" at bounding box center [67, 96] width 48 height 8
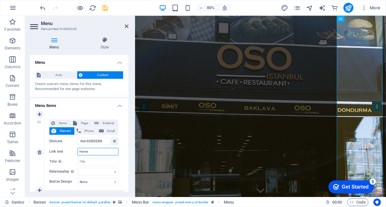
drag, startPoint x: 91, startPoint y: 151, endPoint x: 65, endPoint y: 151, distance: 26.0
click at [65, 151] on div "Link text Home" at bounding box center [83, 152] width 69 height 8
type input "[PERSON_NAME]"
select select
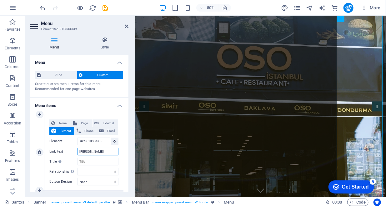
select select
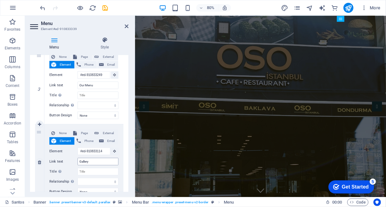
type input "[PERSON_NAME]"
drag, startPoint x: 98, startPoint y: 161, endPoint x: 75, endPoint y: 163, distance: 22.9
click at [75, 163] on div "Link text Gallery" at bounding box center [83, 162] width 69 height 8
type input "GALE"
select select
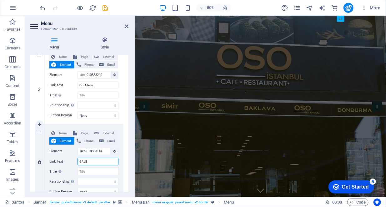
select select
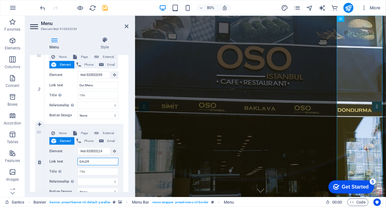
type input "GALERİ"
select select
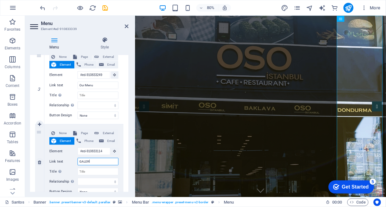
select select
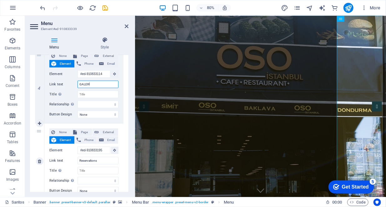
scroll to position [344, 0]
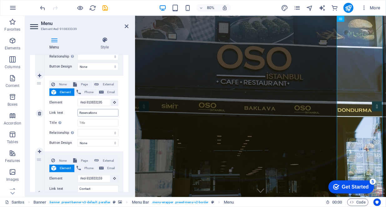
type input "GALERİ"
drag, startPoint x: 100, startPoint y: 112, endPoint x: 67, endPoint y: 112, distance: 32.8
click at [67, 112] on div "Link text Reservations" at bounding box center [83, 113] width 69 height 8
select select
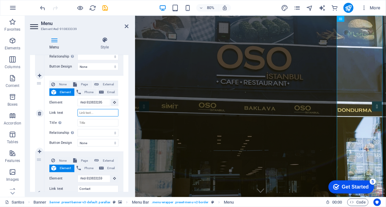
select select
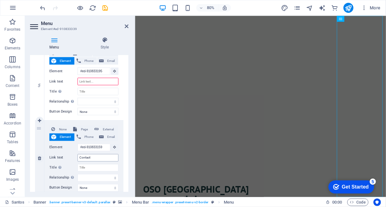
scroll to position [0, 0]
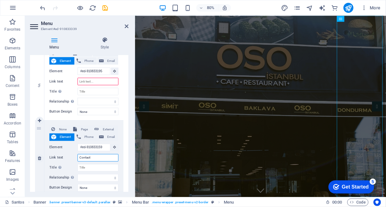
drag, startPoint x: 92, startPoint y: 156, endPoint x: 72, endPoint y: 156, distance: 19.7
click at [72, 156] on div "Link text Contact" at bounding box center [83, 158] width 69 height 8
type input "İLETİŞİM"
select select
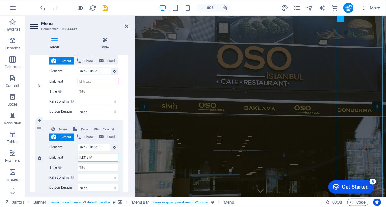
select select
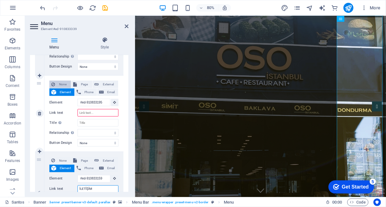
type input "İLETİŞİM"
click at [61, 82] on span "None" at bounding box center [63, 85] width 12 height 8
select select
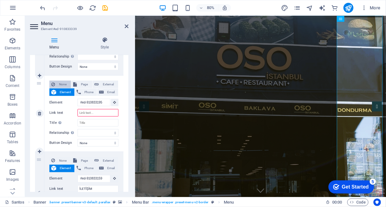
select select
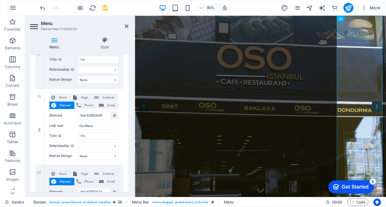
scroll to position [22, 0]
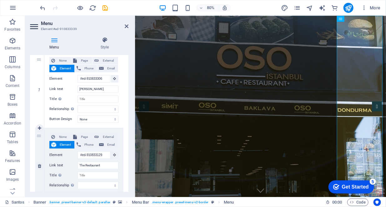
scroll to position [125, 0]
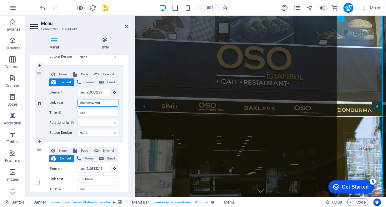
drag, startPoint x: 103, startPoint y: 104, endPoint x: 79, endPoint y: 105, distance: 24.1
click at [79, 105] on input "The Restaurant" at bounding box center [98, 103] width 41 height 8
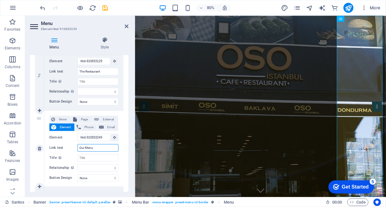
click at [98, 148] on input "Our Menu" at bounding box center [98, 148] width 41 height 8
drag, startPoint x: 97, startPoint y: 149, endPoint x: 76, endPoint y: 149, distance: 21.3
click at [76, 149] on div "Link text Our Menu" at bounding box center [83, 148] width 69 height 8
type input "ME"
select select
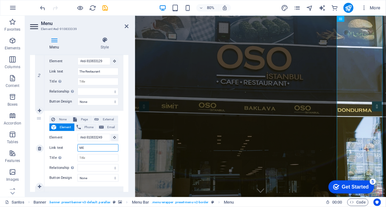
select select
type input "MENÜ"
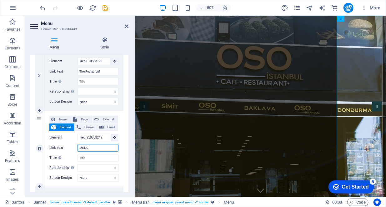
select select
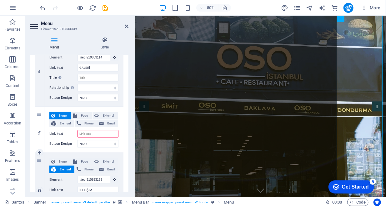
scroll to position [366, 0]
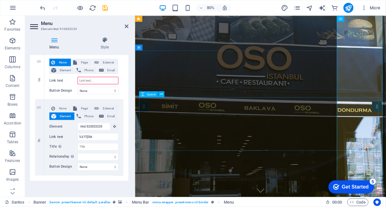
type input "MENÜ"
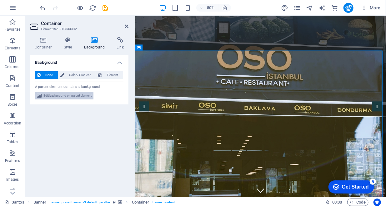
click at [79, 94] on span "Edit background on parent element" at bounding box center [67, 96] width 48 height 8
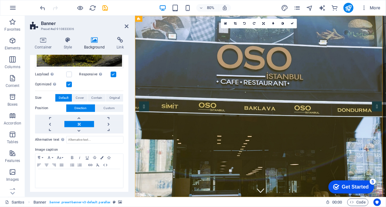
scroll to position [0, 0]
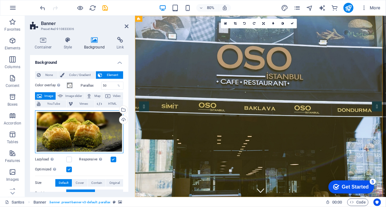
click at [82, 135] on div "Drag files here, click to choose files or select files from Files or our free s…" at bounding box center [79, 131] width 88 height 43
click at [81, 135] on body "[DOMAIN_NAME] [PERSON_NAME] Favorites Elements Columns Content Boxes Accordion …" at bounding box center [193, 103] width 386 height 207
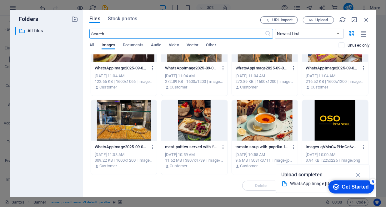
scroll to position [207, 0]
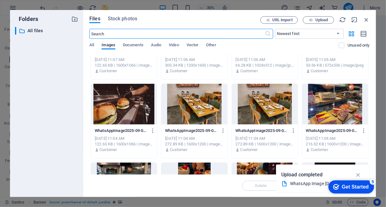
click at [140, 104] on div at bounding box center [124, 104] width 66 height 41
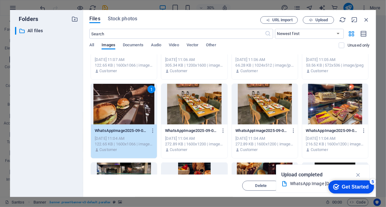
click at [140, 104] on div "1" at bounding box center [124, 104] width 66 height 41
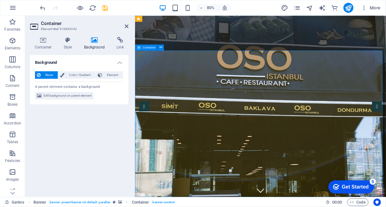
click at [84, 96] on span "Edit background on parent element" at bounding box center [67, 96] width 48 height 8
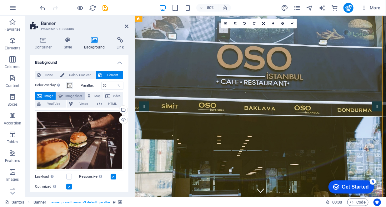
click at [75, 93] on span "Image slider" at bounding box center [74, 96] width 18 height 8
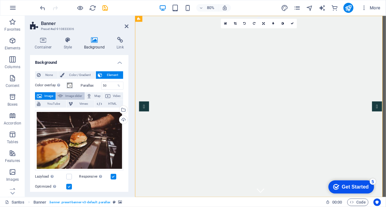
select select "ms"
select select "s"
select select "progressive"
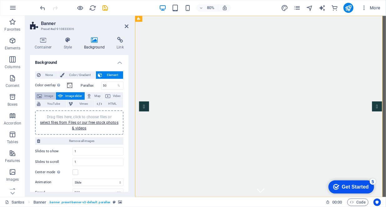
click at [43, 95] on button "Image" at bounding box center [45, 96] width 21 height 8
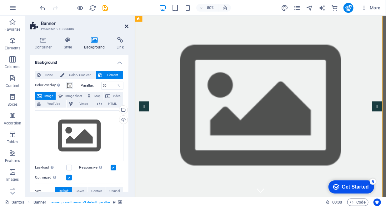
click at [128, 26] on icon at bounding box center [127, 26] width 4 height 5
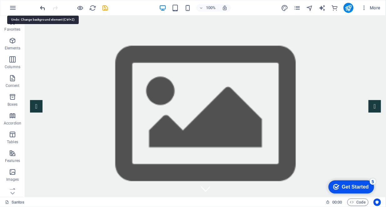
click at [43, 6] on icon "undo" at bounding box center [42, 7] width 7 height 7
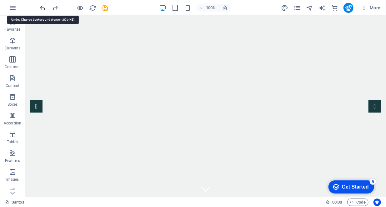
click at [43, 6] on icon "undo" at bounding box center [42, 7] width 7 height 7
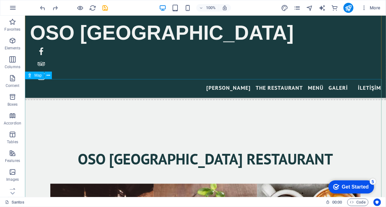
scroll to position [1533, 0]
